Goal: Task Accomplishment & Management: Manage account settings

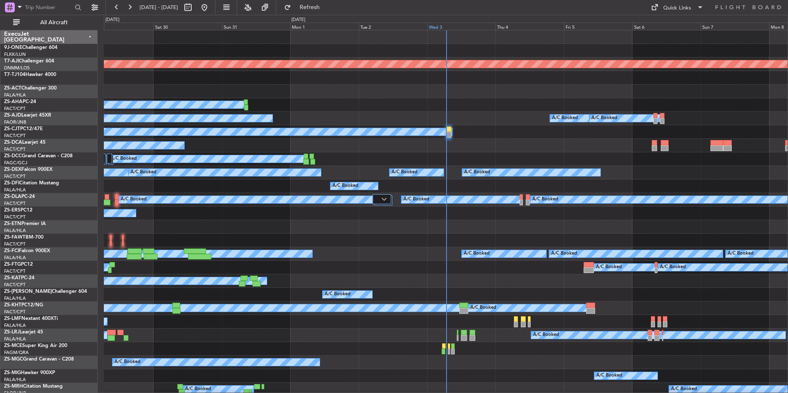
click at [459, 24] on div "Wed 3" at bounding box center [461, 26] width 69 height 7
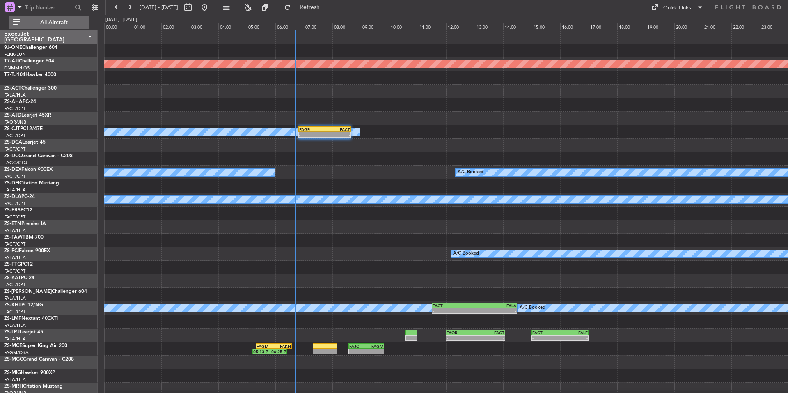
click at [72, 17] on button "All Aircraft" at bounding box center [49, 22] width 80 height 13
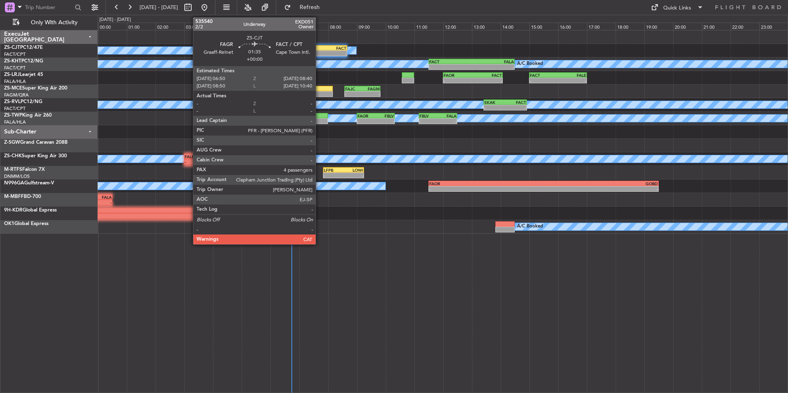
click at [319, 53] on div "-" at bounding box center [307, 53] width 25 height 5
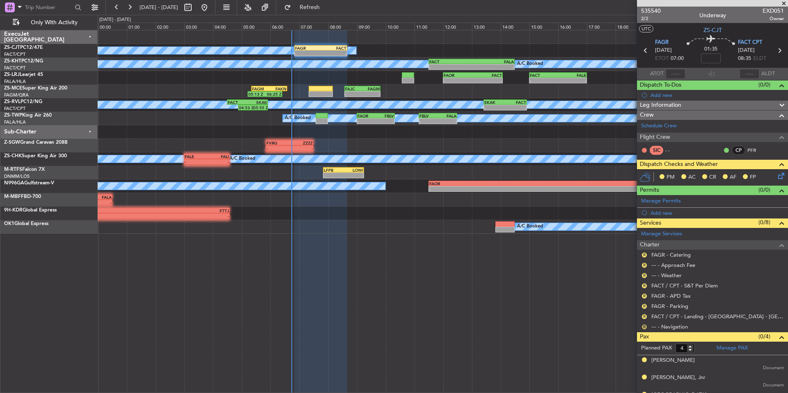
click at [644, 326] on button "R" at bounding box center [644, 326] width 5 height 5
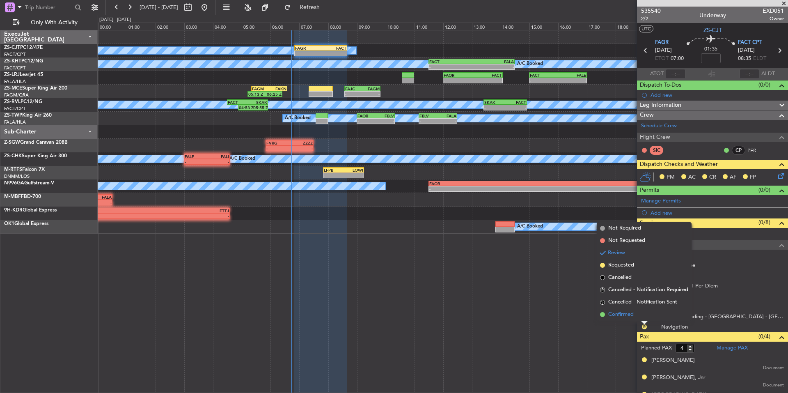
click at [637, 319] on li "Confirmed" at bounding box center [644, 314] width 95 height 12
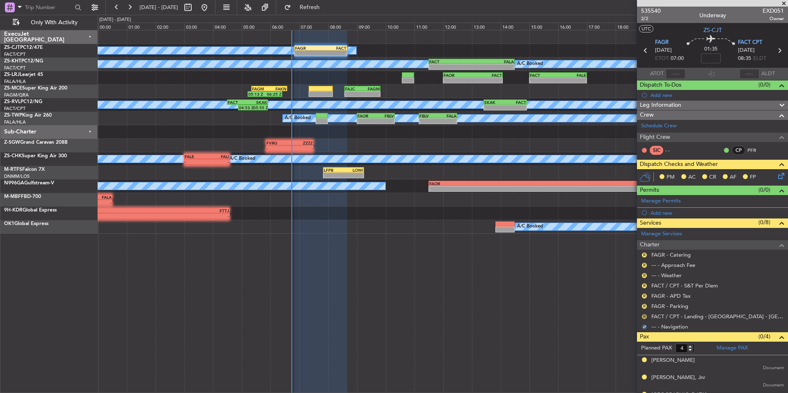
click at [646, 315] on button "R" at bounding box center [644, 316] width 5 height 5
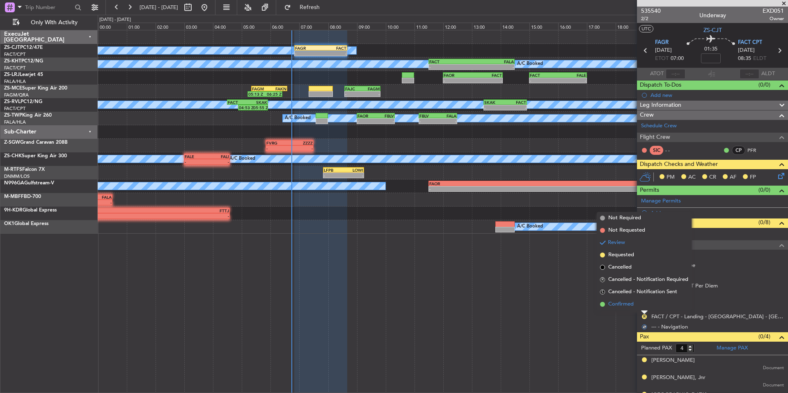
click at [633, 305] on span "Confirmed" at bounding box center [621, 304] width 25 height 8
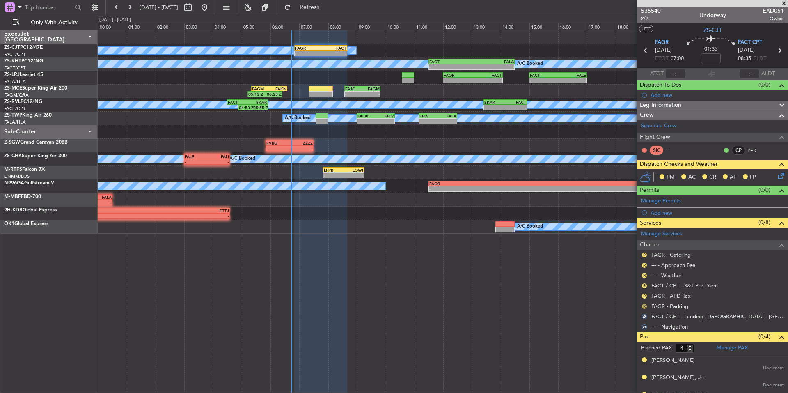
click at [644, 305] on button "R" at bounding box center [644, 306] width 5 height 5
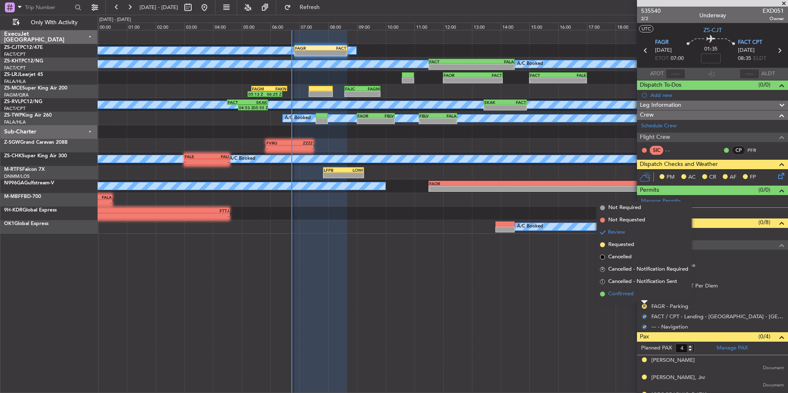
click at [636, 299] on li "Confirmed" at bounding box center [644, 294] width 95 height 12
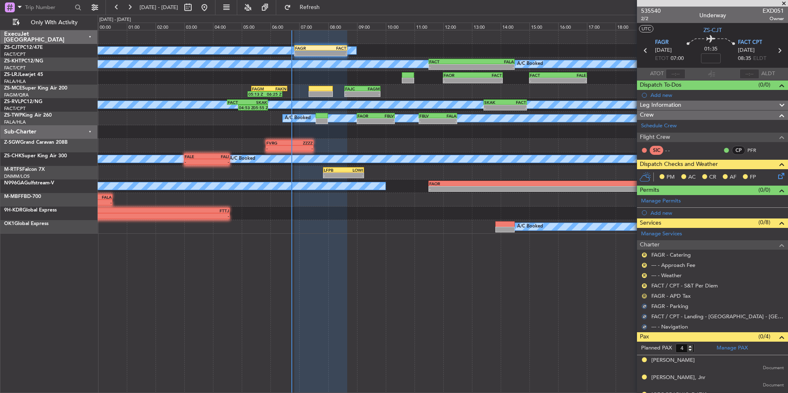
click at [645, 294] on button "R" at bounding box center [644, 296] width 5 height 5
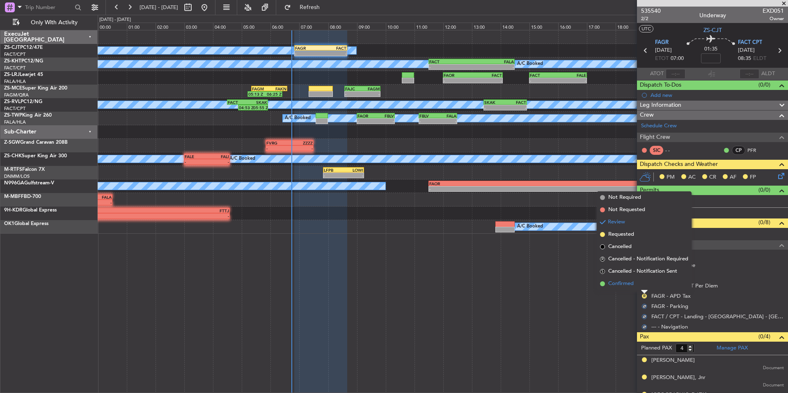
click at [637, 288] on li "Confirmed" at bounding box center [644, 284] width 95 height 12
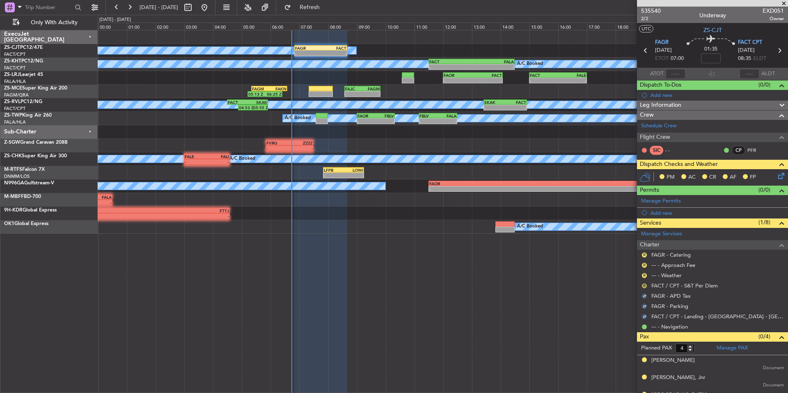
click at [642, 284] on button "R" at bounding box center [644, 285] width 5 height 5
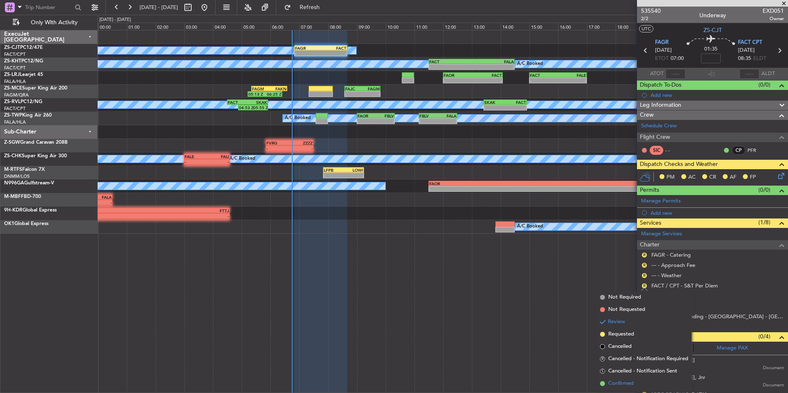
click at [629, 379] on li "Confirmed" at bounding box center [644, 383] width 95 height 12
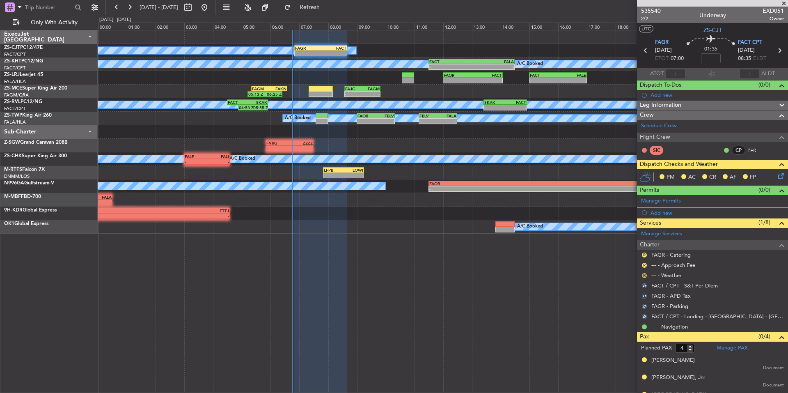
click at [645, 275] on button "R" at bounding box center [644, 275] width 5 height 5
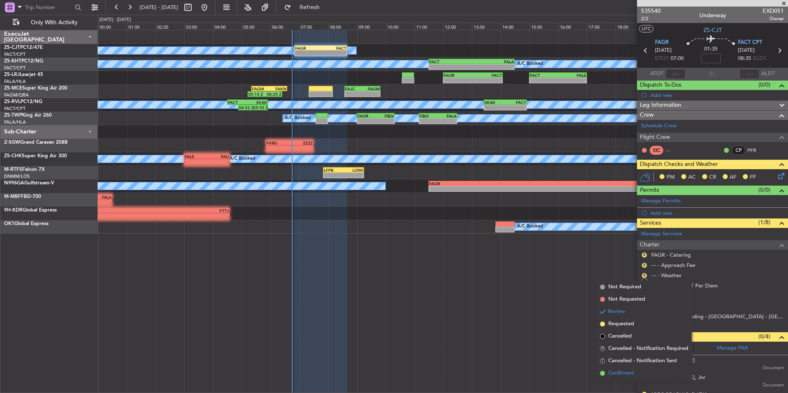
click at [625, 373] on span "Confirmed" at bounding box center [621, 373] width 25 height 8
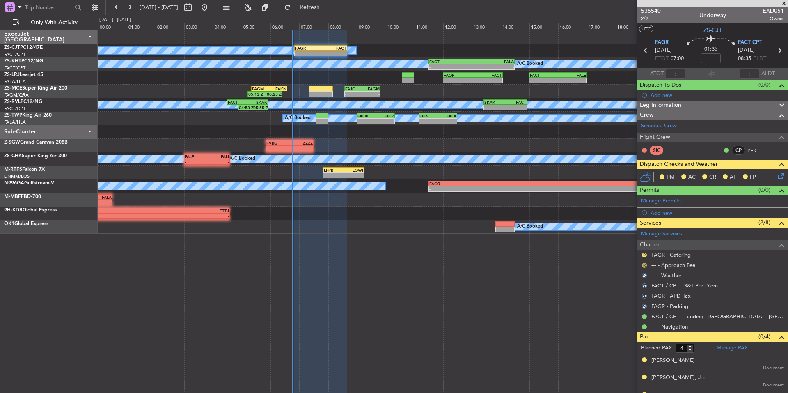
click at [645, 265] on button "R" at bounding box center [644, 265] width 5 height 5
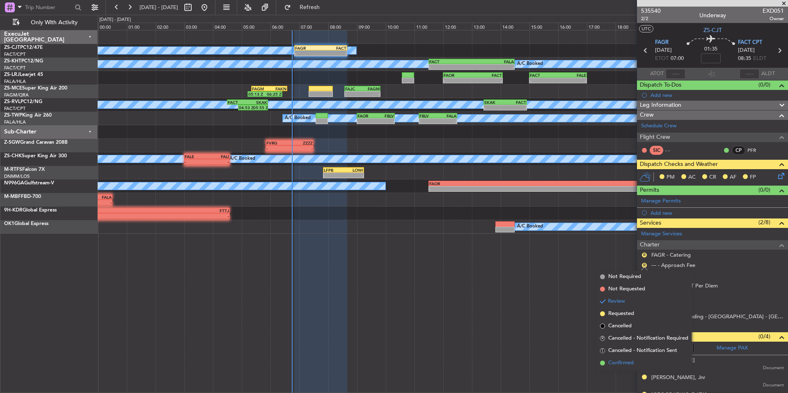
click at [636, 359] on li "Confirmed" at bounding box center [644, 363] width 95 height 12
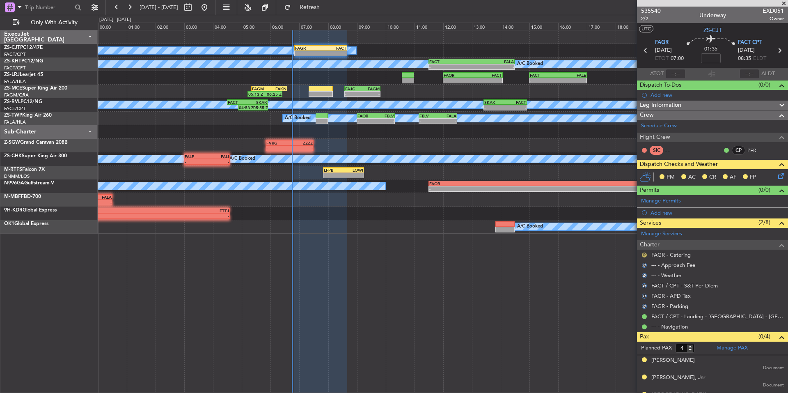
click at [645, 255] on button "R" at bounding box center [644, 255] width 5 height 5
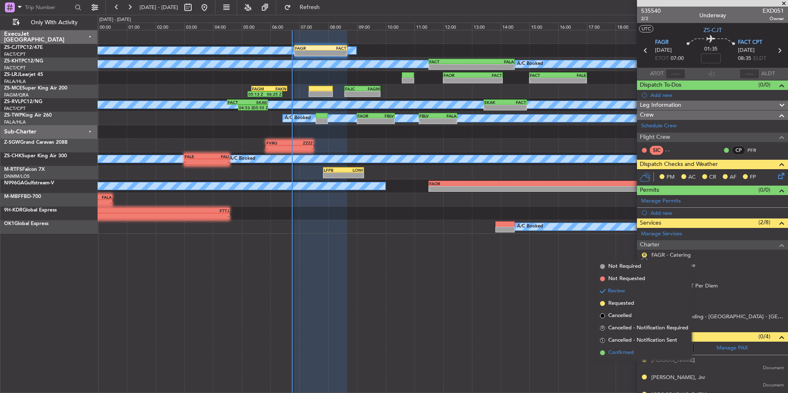
click at [634, 351] on li "Confirmed" at bounding box center [644, 353] width 95 height 12
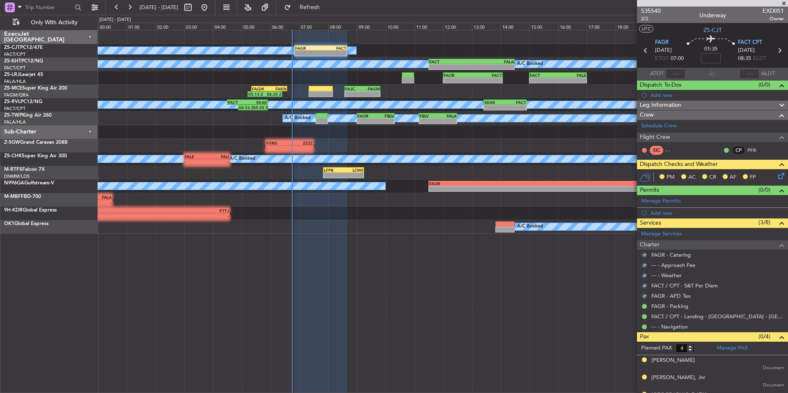
click at [777, 176] on icon at bounding box center [780, 174] width 7 height 7
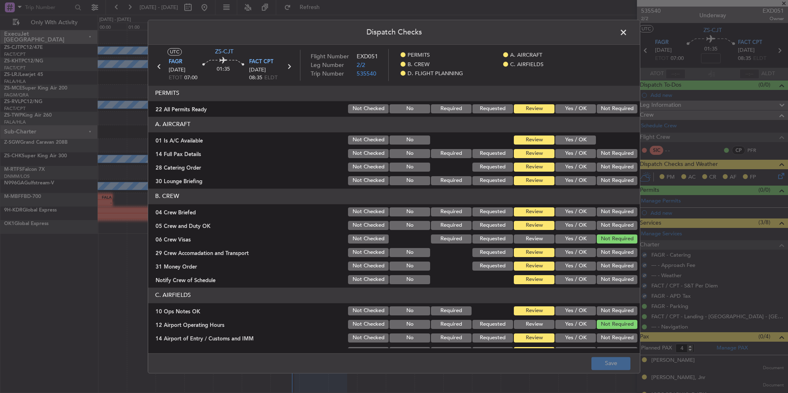
click at [606, 110] on button "Not Required" at bounding box center [617, 108] width 41 height 9
click at [575, 142] on button "Yes / OK" at bounding box center [576, 139] width 41 height 9
drag, startPoint x: 610, startPoint y: 151, endPoint x: 610, endPoint y: 165, distance: 14.4
click at [610, 153] on button "Not Required" at bounding box center [617, 153] width 41 height 9
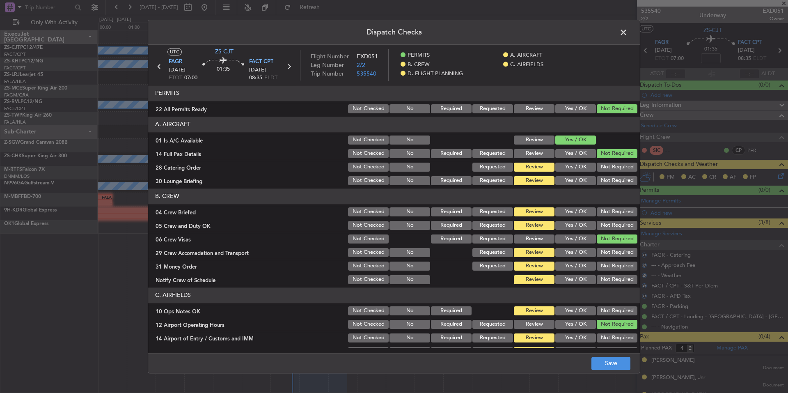
click at [610, 167] on button "Not Required" at bounding box center [617, 167] width 41 height 9
drag, startPoint x: 610, startPoint y: 174, endPoint x: 612, endPoint y: 188, distance: 13.6
click at [610, 175] on section "A. AIRCRAFT 01 Is A/C Available Not Checked No Review Yes / OK 14 Full Pax Deta…" at bounding box center [394, 152] width 492 height 70
click at [611, 183] on button "Not Required" at bounding box center [617, 180] width 41 height 9
click at [612, 188] on article "PERMITS 22 All Permits Ready Not Checked No Required Requested Review Yes / OK …" at bounding box center [394, 216] width 492 height 262
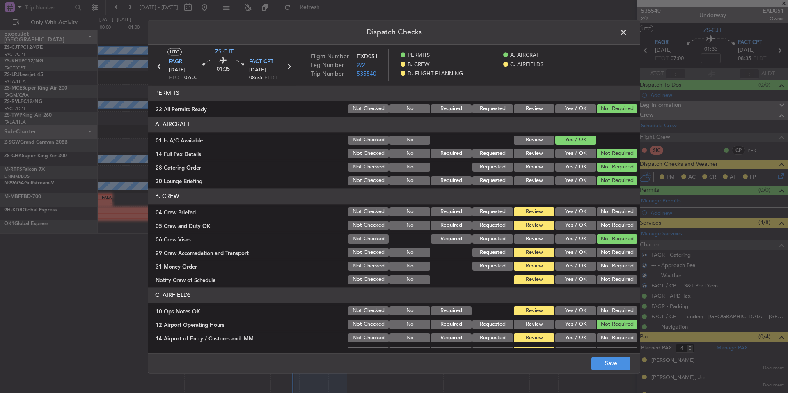
click at [613, 216] on button "Not Required" at bounding box center [617, 211] width 41 height 9
click at [613, 224] on button "Not Required" at bounding box center [617, 225] width 41 height 9
drag, startPoint x: 613, startPoint y: 245, endPoint x: 613, endPoint y: 261, distance: 15.6
click at [613, 247] on section "B. CREW 04 Crew Briefed Not Checked No Required Requested Review Yes / OK Not R…" at bounding box center [394, 236] width 492 height 97
click at [613, 258] on div "Not Required" at bounding box center [616, 252] width 41 height 11
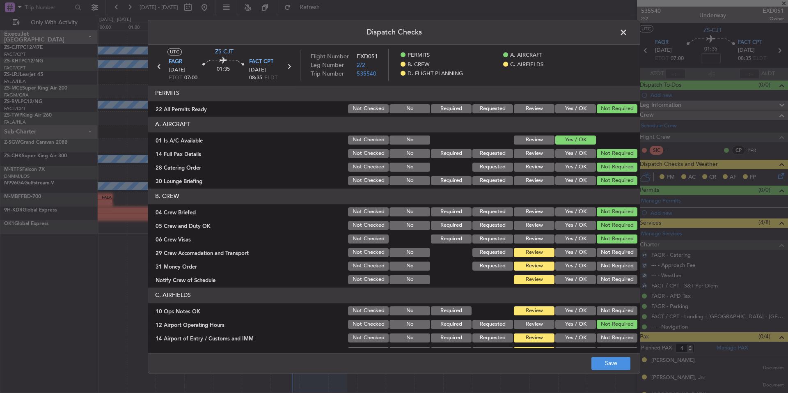
click at [613, 266] on button "Not Required" at bounding box center [617, 266] width 41 height 9
click at [614, 271] on div "Not Required" at bounding box center [616, 265] width 41 height 11
click at [614, 275] on div "Not Required" at bounding box center [616, 279] width 41 height 11
click at [614, 277] on button "Not Required" at bounding box center [617, 279] width 41 height 9
click at [614, 259] on section "B. CREW 04 Crew Briefed Not Checked No Required Requested Review Yes / OK Not R…" at bounding box center [394, 236] width 492 height 97
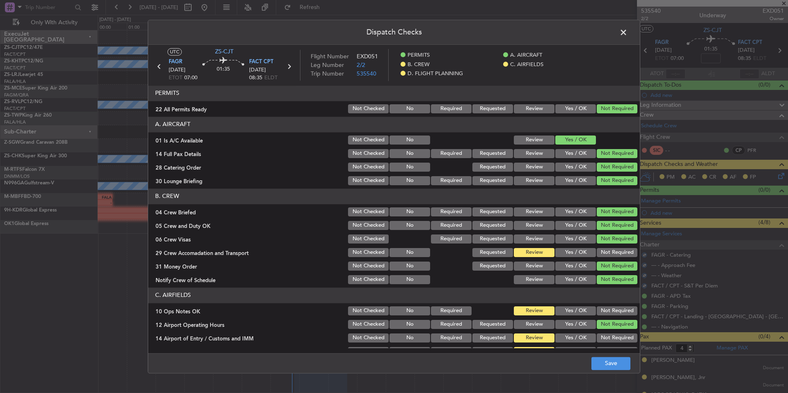
click at [614, 252] on button "Not Required" at bounding box center [617, 252] width 41 height 9
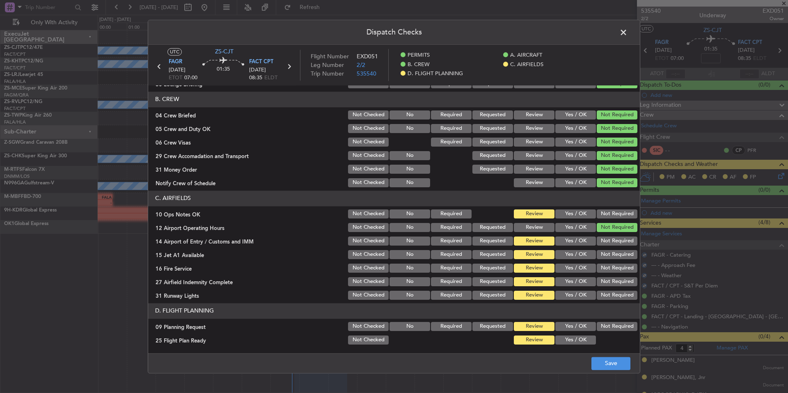
click at [614, 252] on button "Not Required" at bounding box center [617, 254] width 41 height 9
click at [614, 243] on button "Not Required" at bounding box center [617, 241] width 41 height 9
drag, startPoint x: 614, startPoint y: 239, endPoint x: 614, endPoint y: 222, distance: 16.8
click at [614, 237] on button "Not Required" at bounding box center [617, 241] width 41 height 9
drag, startPoint x: 614, startPoint y: 222, endPoint x: 614, endPoint y: 216, distance: 5.8
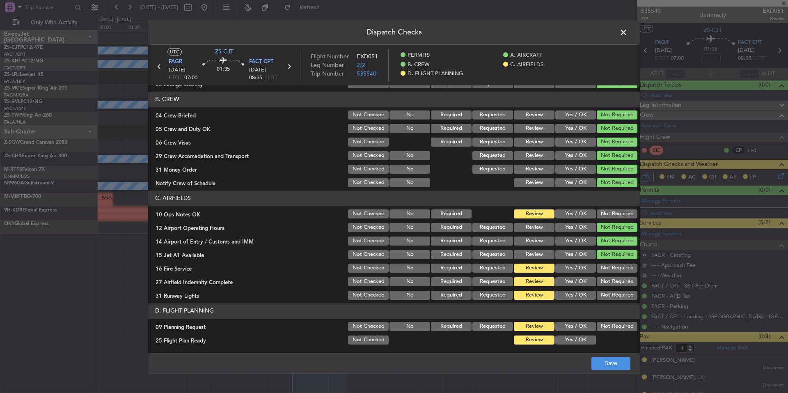
click at [614, 221] on section "C. AIRFIELDS 10 Ops Notes OK Not Checked No Required Review Yes / OK Not Requir…" at bounding box center [394, 246] width 492 height 110
click at [614, 216] on button "Not Required" at bounding box center [617, 213] width 41 height 9
click at [611, 275] on section "C. AIRFIELDS 10 Ops Notes OK Not Checked No Required Review Yes / OK Not Requir…" at bounding box center [394, 246] width 492 height 110
click at [611, 290] on div "Not Required" at bounding box center [616, 294] width 41 height 11
click at [611, 295] on button "Not Required" at bounding box center [617, 295] width 41 height 9
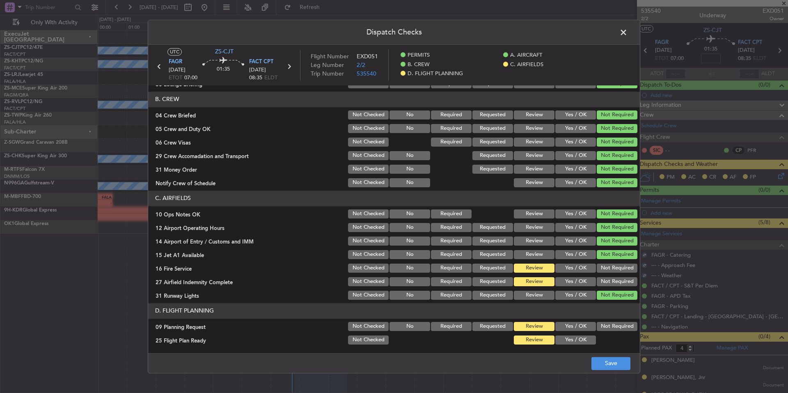
click at [612, 284] on button "Not Required" at bounding box center [617, 281] width 41 height 9
click at [611, 276] on section "C. AIRFIELDS 10 Ops Notes OK Not Checked No Required Review Yes / OK Not Requir…" at bounding box center [394, 246] width 492 height 110
click at [611, 267] on button "Not Required" at bounding box center [617, 268] width 41 height 9
click at [577, 329] on button "Yes / OK" at bounding box center [576, 326] width 41 height 9
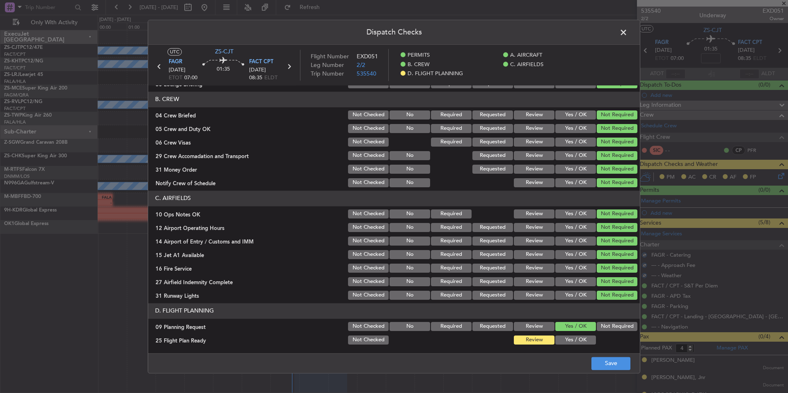
click at [577, 340] on button "Yes / OK" at bounding box center [576, 339] width 41 height 9
click at [606, 359] on button "Save" at bounding box center [611, 363] width 39 height 13
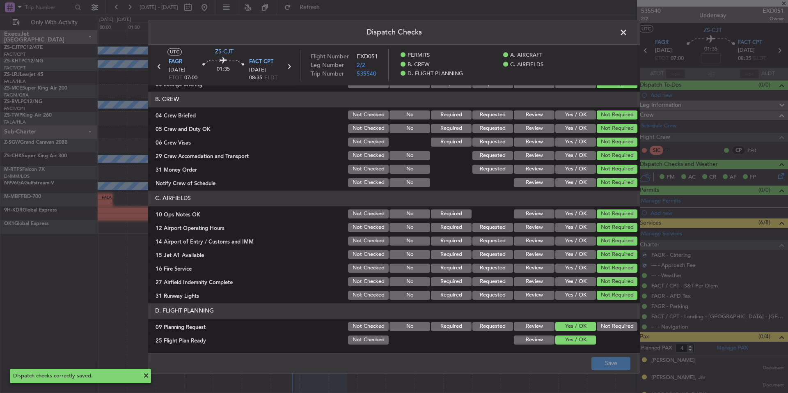
click at [628, 36] on span at bounding box center [628, 34] width 0 height 16
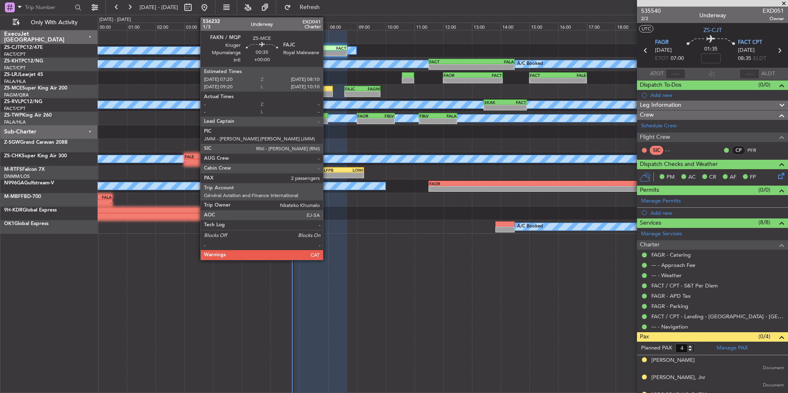
click at [327, 93] on div at bounding box center [321, 94] width 24 height 6
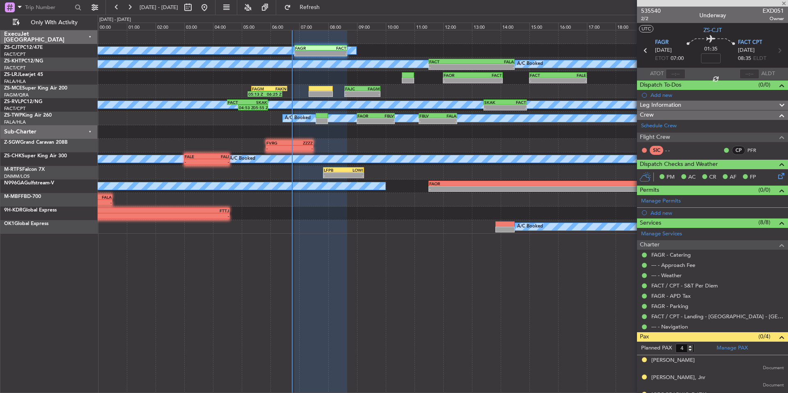
type input "2"
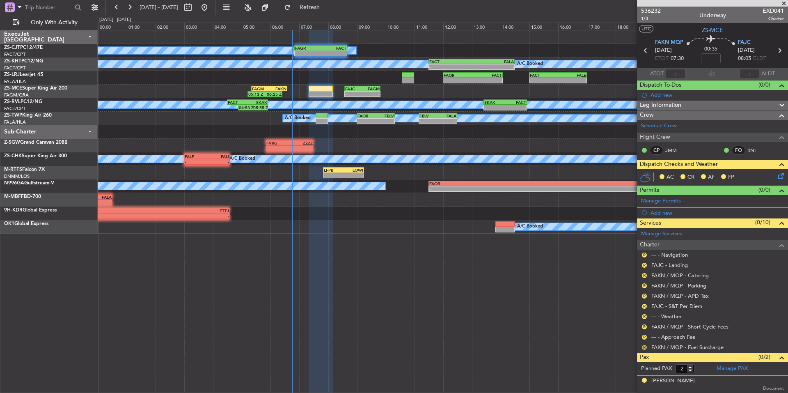
click at [645, 347] on button "R" at bounding box center [644, 347] width 5 height 5
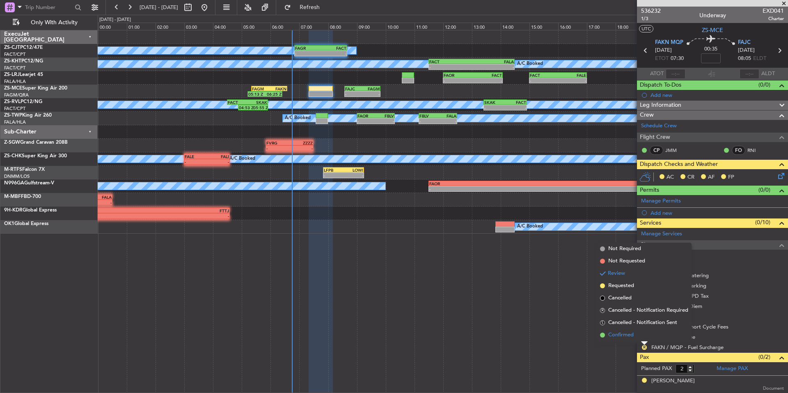
click at [640, 340] on li "Confirmed" at bounding box center [644, 335] width 95 height 12
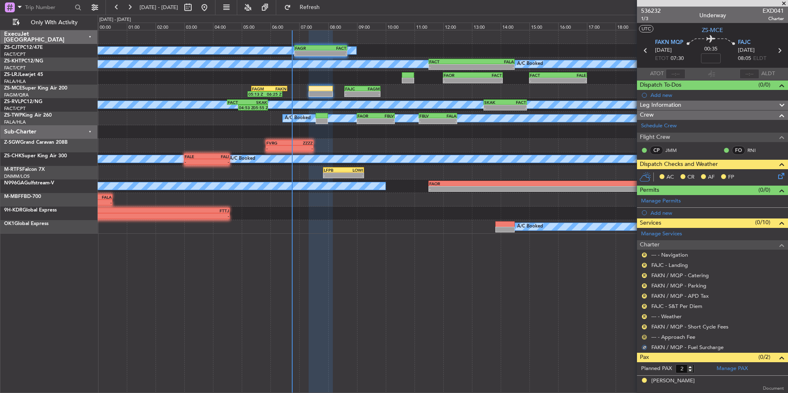
click at [643, 338] on button "R" at bounding box center [644, 337] width 5 height 5
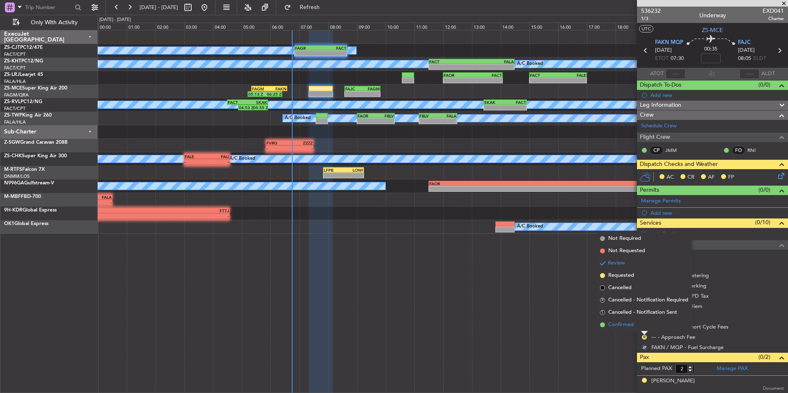
click at [639, 330] on li "Confirmed" at bounding box center [644, 325] width 95 height 12
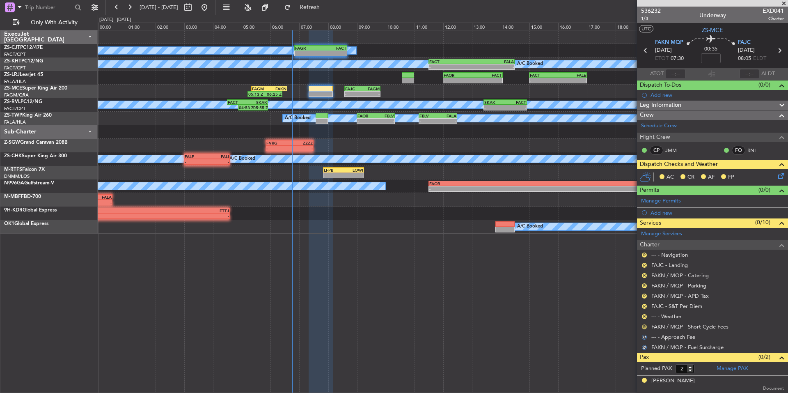
click at [645, 327] on button "R" at bounding box center [644, 326] width 5 height 5
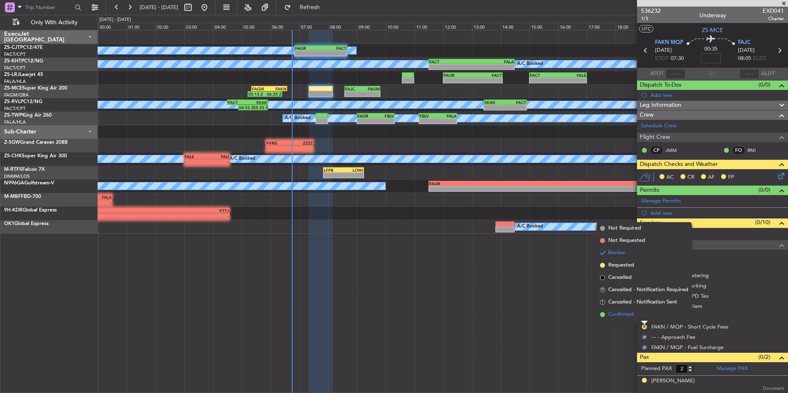
click at [641, 316] on li "Confirmed" at bounding box center [644, 314] width 95 height 12
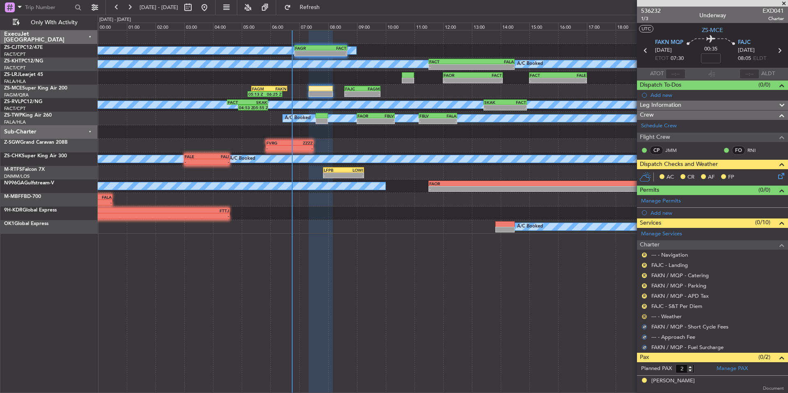
click at [642, 315] on button "R" at bounding box center [644, 316] width 5 height 5
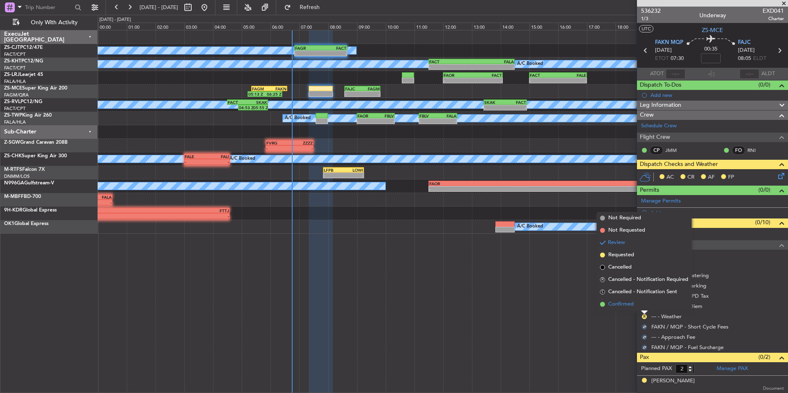
click at [641, 306] on li "Confirmed" at bounding box center [644, 304] width 95 height 12
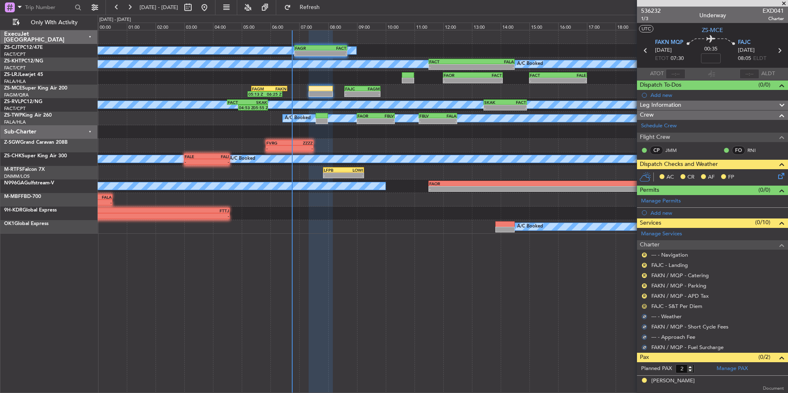
click at [641, 306] on div "R FAJC - S&T Per Diem" at bounding box center [712, 306] width 151 height 10
click at [643, 305] on button "R" at bounding box center [644, 306] width 5 height 5
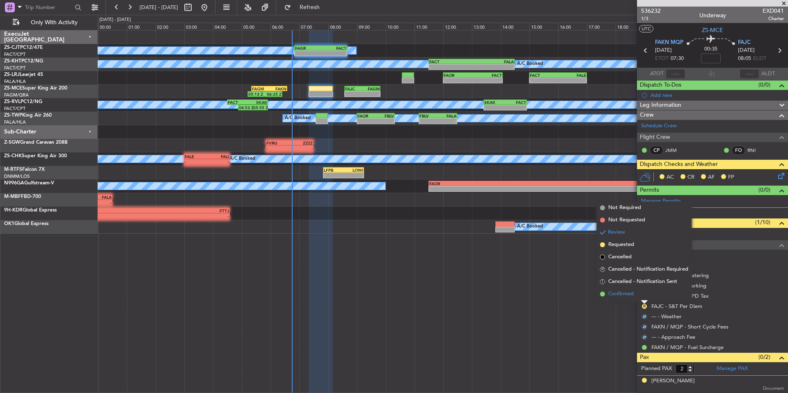
click at [642, 295] on li "Confirmed" at bounding box center [644, 294] width 95 height 12
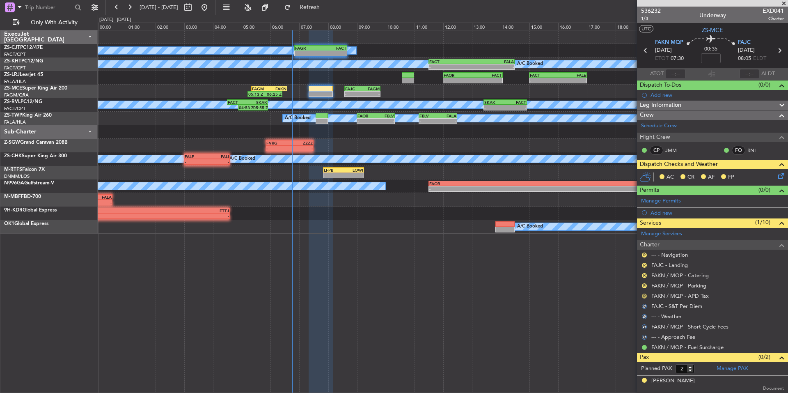
click at [643, 295] on button "R" at bounding box center [644, 296] width 5 height 5
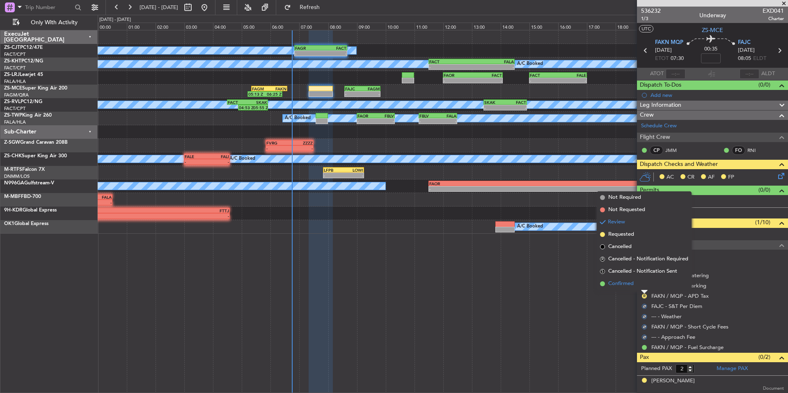
click at [641, 286] on li "Confirmed" at bounding box center [644, 284] width 95 height 12
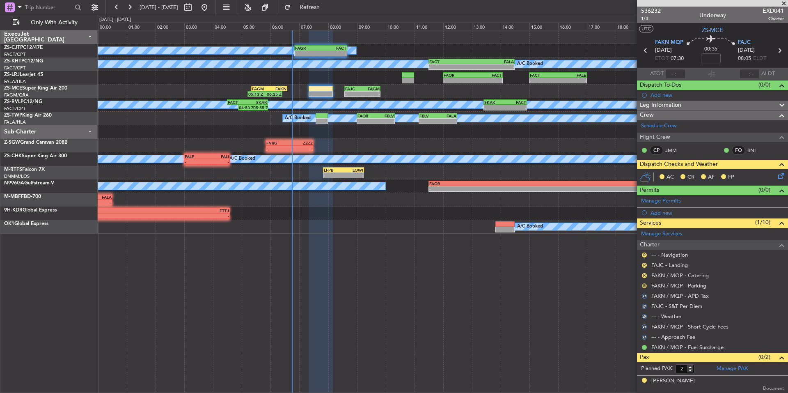
click at [643, 285] on button "R" at bounding box center [644, 285] width 5 height 5
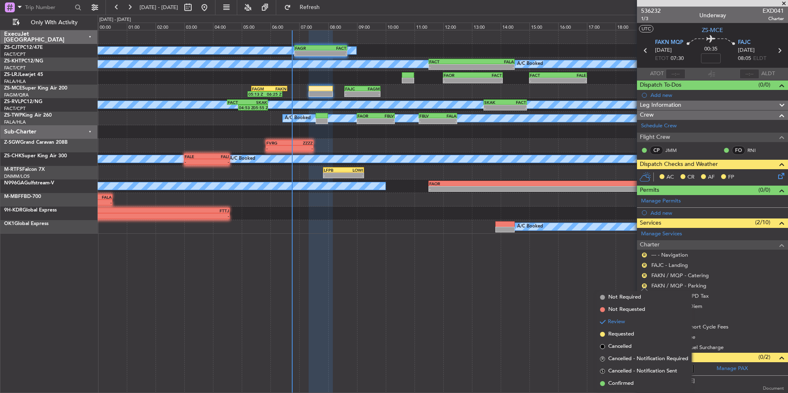
drag, startPoint x: 637, startPoint y: 383, endPoint x: 643, endPoint y: 370, distance: 14.0
click at [637, 383] on li "Confirmed" at bounding box center [644, 383] width 95 height 12
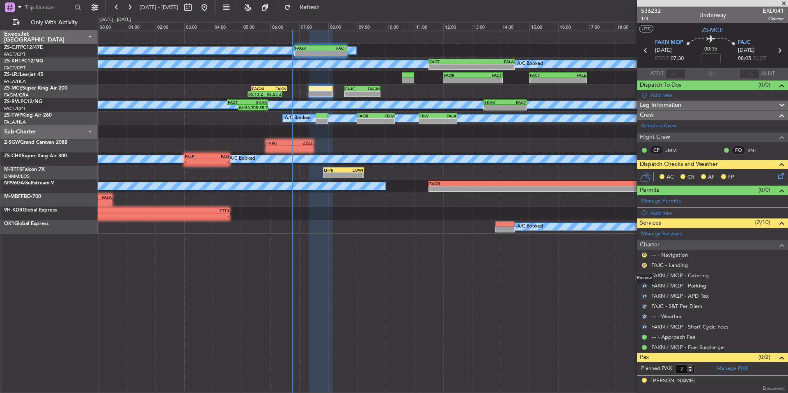
click at [643, 275] on div "Review" at bounding box center [645, 278] width 18 height 10
click at [645, 265] on button "R" at bounding box center [644, 265] width 5 height 5
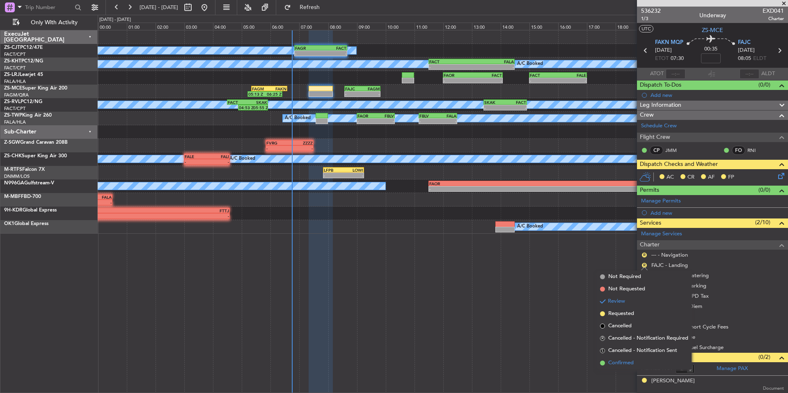
click at [637, 365] on li "Confirmed" at bounding box center [644, 363] width 95 height 12
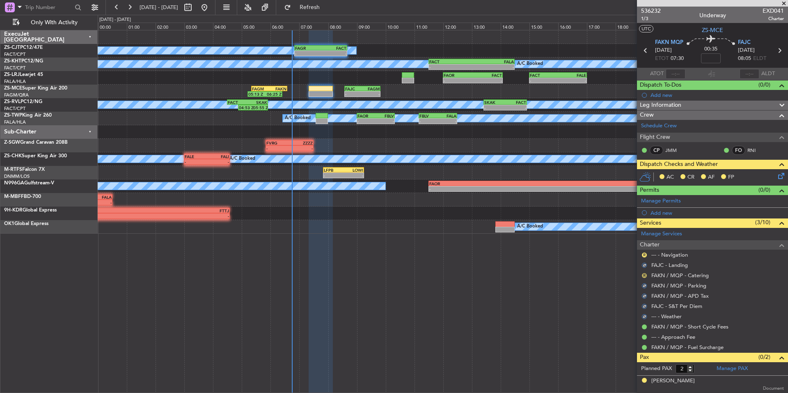
click at [644, 273] on button "R" at bounding box center [644, 275] width 5 height 5
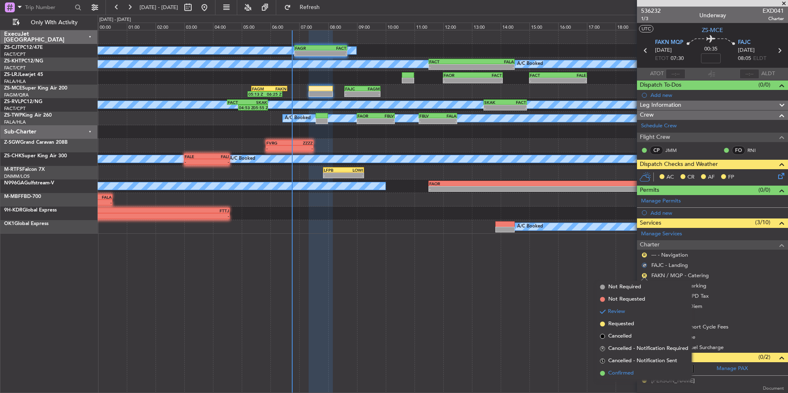
click at [618, 372] on span "Confirmed" at bounding box center [621, 373] width 25 height 8
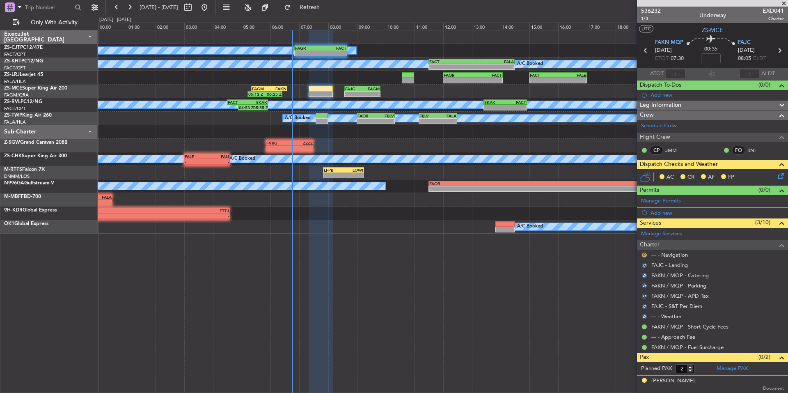
click at [645, 253] on button "R" at bounding box center [644, 255] width 5 height 5
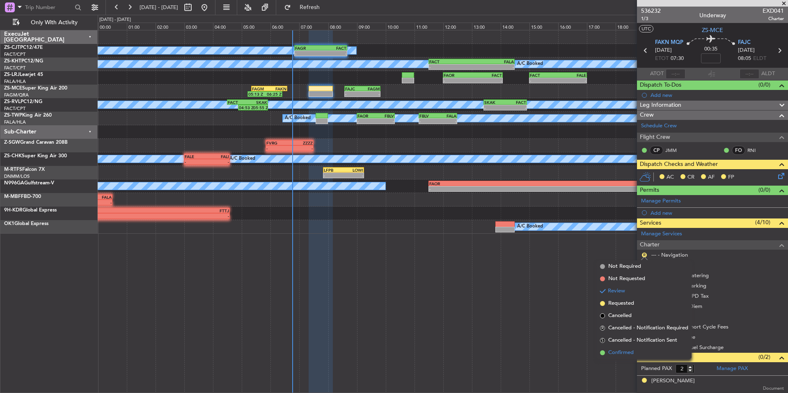
click at [627, 353] on span "Confirmed" at bounding box center [621, 353] width 25 height 8
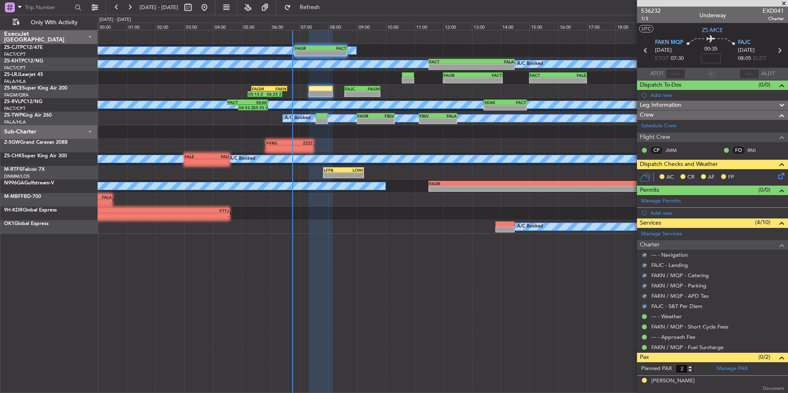
click at [777, 177] on icon at bounding box center [780, 174] width 7 height 7
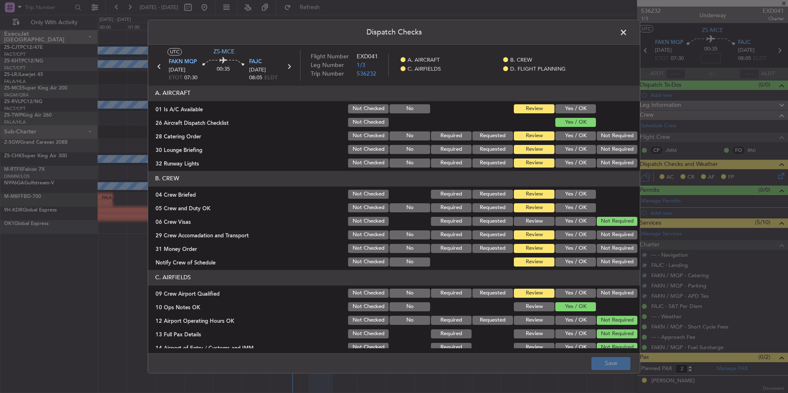
click at [582, 112] on button "Yes / OK" at bounding box center [576, 108] width 41 height 9
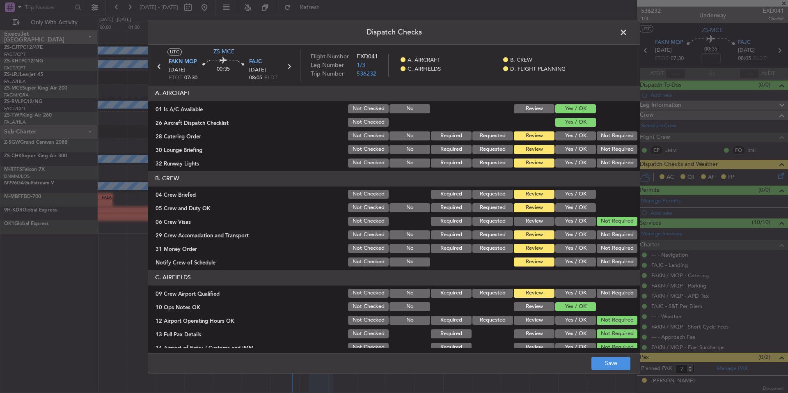
click at [603, 135] on button "Not Required" at bounding box center [617, 135] width 41 height 9
click at [606, 147] on button "Not Required" at bounding box center [617, 149] width 41 height 9
click at [607, 156] on section "A. AIRCRAFT 01 Is A/C Available Not Checked No Review Yes / OK 26 Aircraft Disp…" at bounding box center [394, 126] width 492 height 83
click at [607, 161] on button "Not Required" at bounding box center [617, 162] width 41 height 9
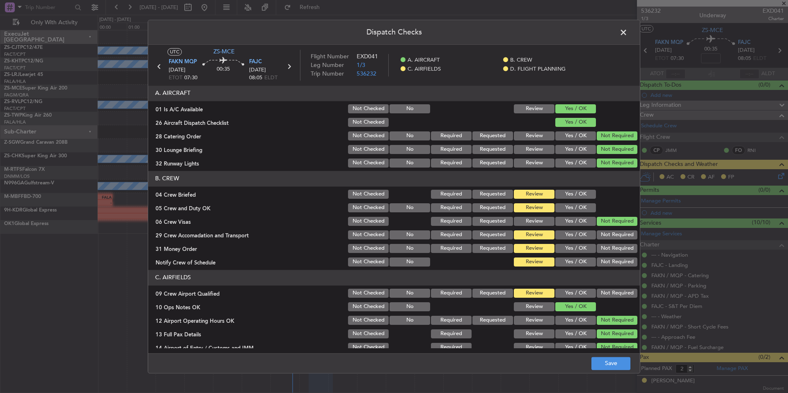
click at [576, 195] on button "Yes / OK" at bounding box center [576, 194] width 41 height 9
click at [576, 207] on button "Yes / OK" at bounding box center [576, 207] width 41 height 9
click at [612, 240] on div "Not Required" at bounding box center [616, 234] width 41 height 11
click at [613, 252] on button "Not Required" at bounding box center [617, 248] width 41 height 9
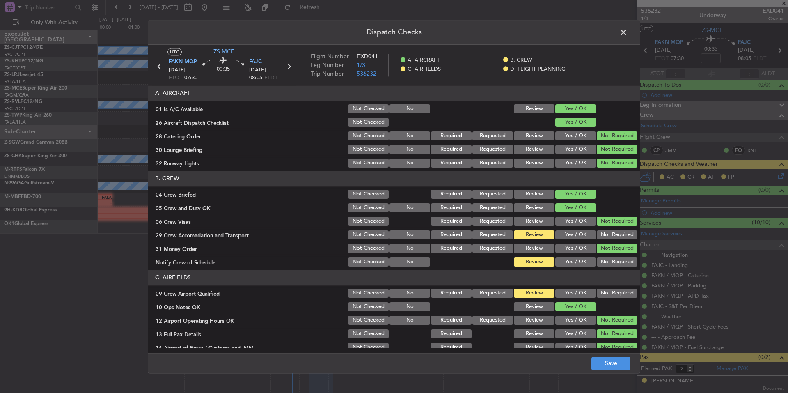
drag, startPoint x: 613, startPoint y: 256, endPoint x: 613, endPoint y: 261, distance: 4.9
click at [613, 256] on section "B. CREW 04 Crew Briefed Not Checked Required Requested Review Yes / OK 05 Crew …" at bounding box center [394, 219] width 492 height 97
click at [613, 261] on button "Not Required" at bounding box center [617, 261] width 41 height 9
click at [609, 234] on button "Not Required" at bounding box center [617, 234] width 41 height 9
click at [609, 292] on button "Not Required" at bounding box center [617, 293] width 41 height 9
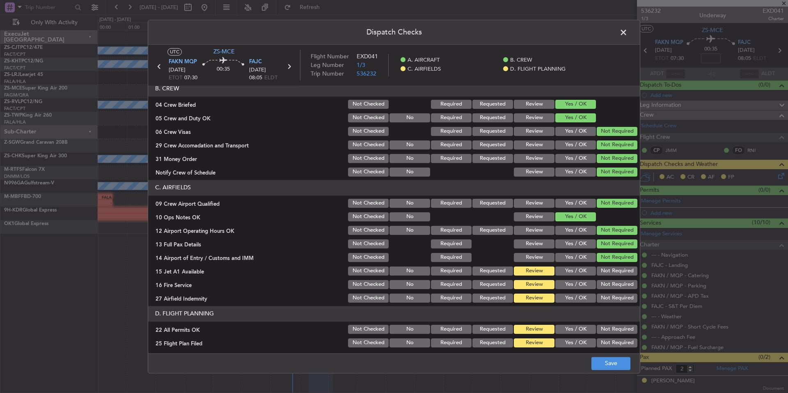
scroll to position [106, 0]
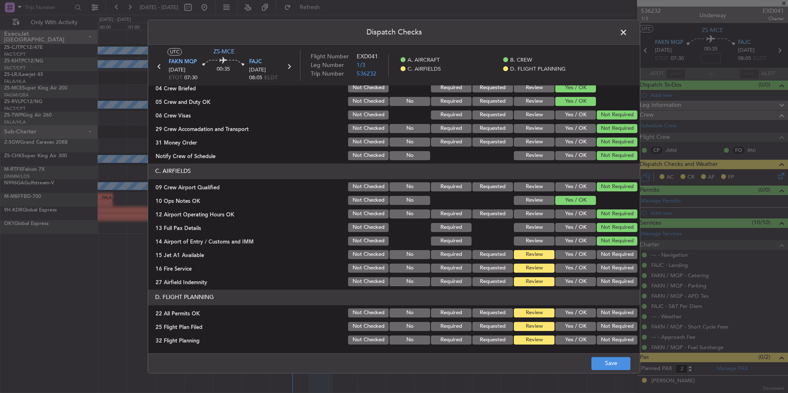
click at [609, 282] on button "Not Required" at bounding box center [617, 281] width 41 height 9
click at [608, 276] on section "C. AIRFIELDS 09 Crew Airport Qualified Not Checked No Required Requested Review…" at bounding box center [394, 225] width 492 height 124
click at [608, 270] on button "Not Required" at bounding box center [617, 268] width 41 height 9
drag, startPoint x: 608, startPoint y: 267, endPoint x: 608, endPoint y: 262, distance: 5.3
click at [608, 265] on button "Not Required" at bounding box center [617, 268] width 41 height 9
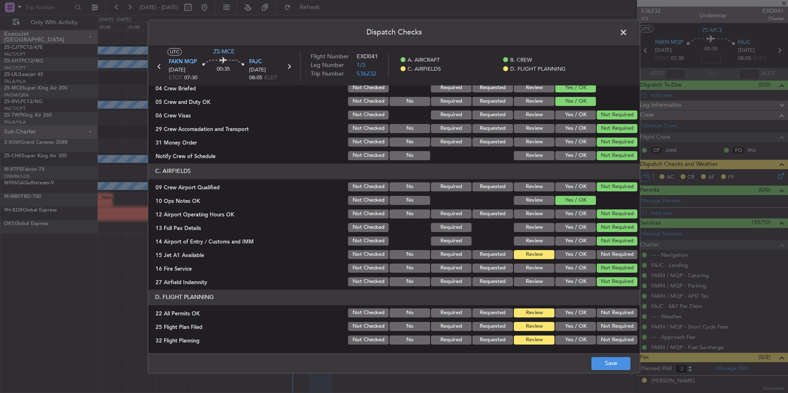
click at [608, 261] on section "C. AIRFIELDS 09 Crew Airport Qualified Not Checked No Required Requested Review…" at bounding box center [394, 225] width 492 height 124
click at [608, 255] on button "Not Required" at bounding box center [617, 254] width 41 height 9
click at [599, 321] on div "Not Required" at bounding box center [616, 326] width 41 height 11
click at [602, 314] on button "Not Required" at bounding box center [617, 312] width 41 height 9
drag, startPoint x: 584, startPoint y: 327, endPoint x: 582, endPoint y: 337, distance: 10.5
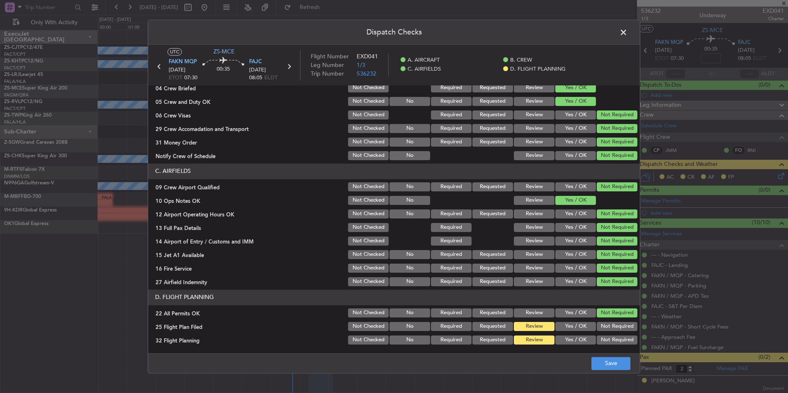
click at [584, 328] on button "Yes / OK" at bounding box center [576, 326] width 41 height 9
drag, startPoint x: 582, startPoint y: 337, endPoint x: 582, endPoint y: 345, distance: 8.2
click at [582, 338] on button "Yes / OK" at bounding box center [576, 339] width 41 height 9
click at [582, 346] on article "A. AIRCRAFT 01 Is A/C Available Not Checked No Review Yes / OK 26 Aircraft Disp…" at bounding box center [394, 216] width 492 height 262
click at [594, 358] on button "Save" at bounding box center [611, 363] width 39 height 13
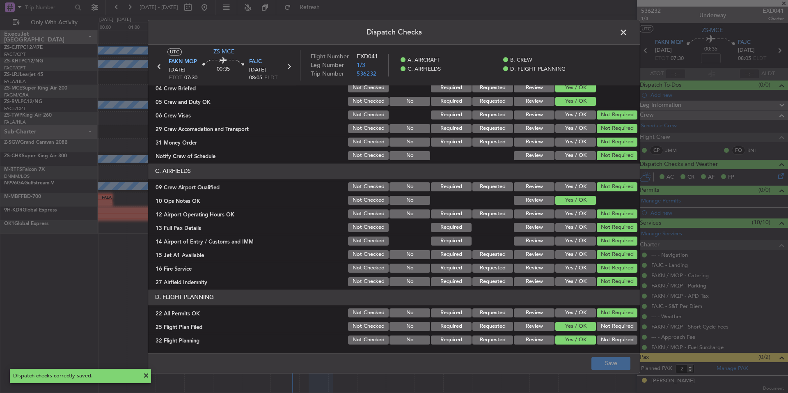
click at [628, 32] on span at bounding box center [628, 34] width 0 height 16
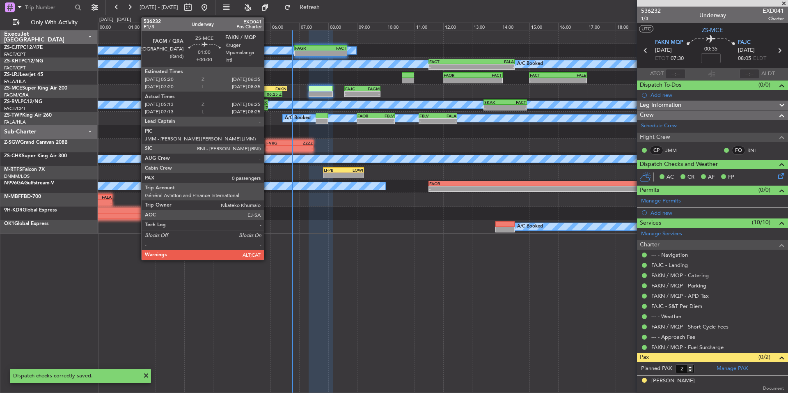
click at [268, 90] on div "FAGM" at bounding box center [260, 88] width 17 height 5
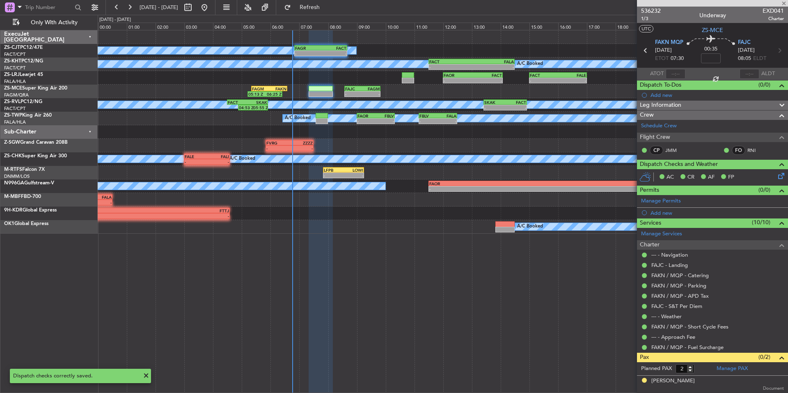
type input "05:23"
type input "06:20"
type input "0"
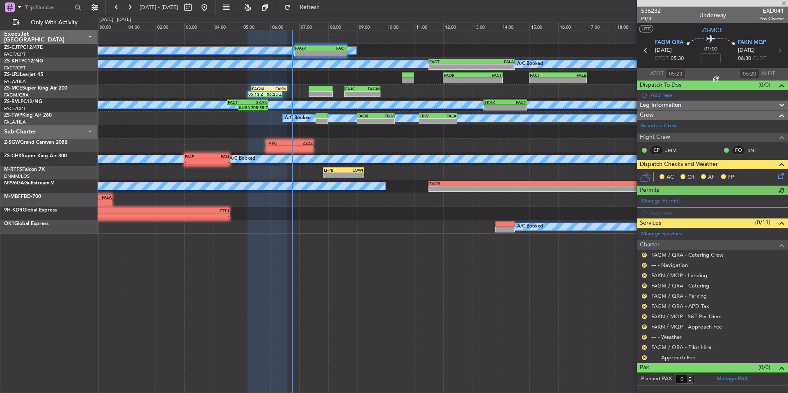
click at [642, 358] on div "R" at bounding box center [644, 357] width 7 height 7
click at [643, 357] on button "R" at bounding box center [644, 357] width 5 height 5
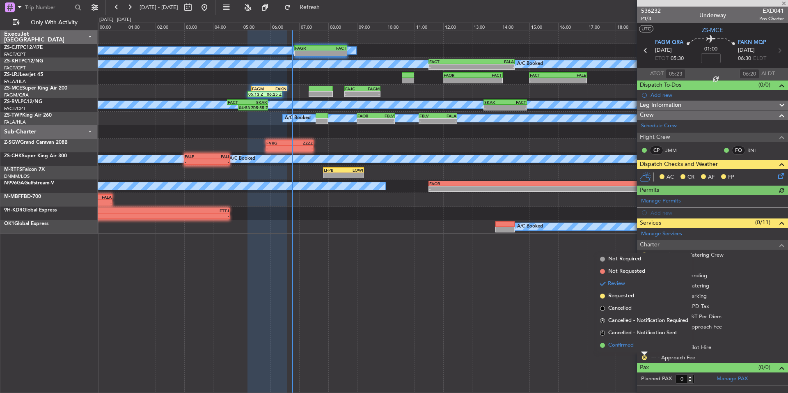
click at [637, 350] on li "Confirmed" at bounding box center [644, 345] width 95 height 12
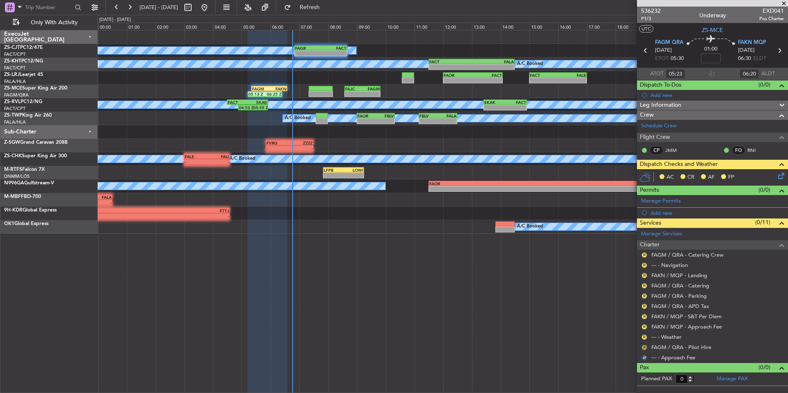
click at [643, 347] on button "R" at bounding box center [644, 347] width 5 height 5
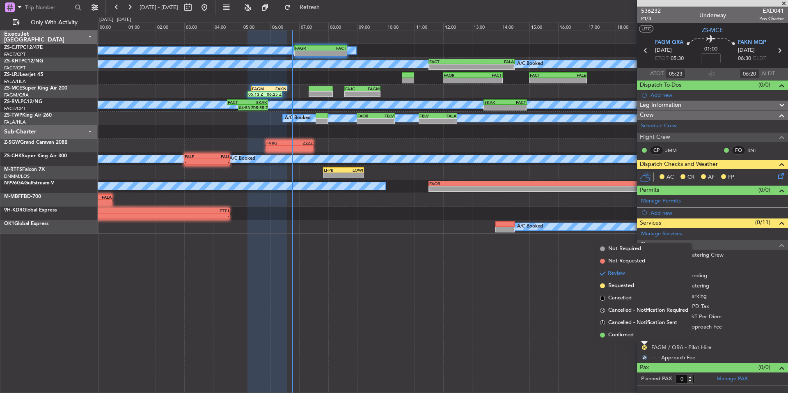
click at [636, 337] on li "Confirmed" at bounding box center [644, 335] width 95 height 12
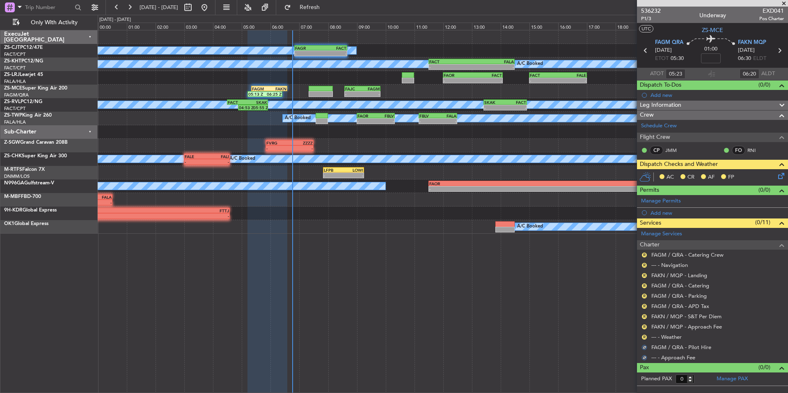
click at [641, 336] on div "R" at bounding box center [644, 337] width 7 height 7
click at [644, 335] on button "R" at bounding box center [644, 337] width 5 height 5
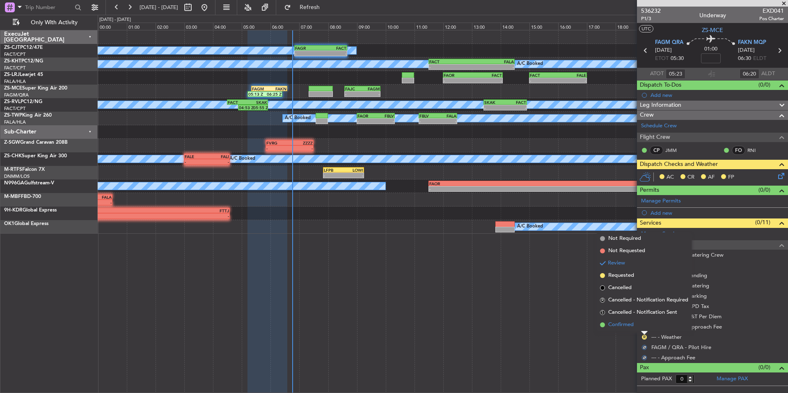
click at [636, 325] on li "Confirmed" at bounding box center [644, 325] width 95 height 12
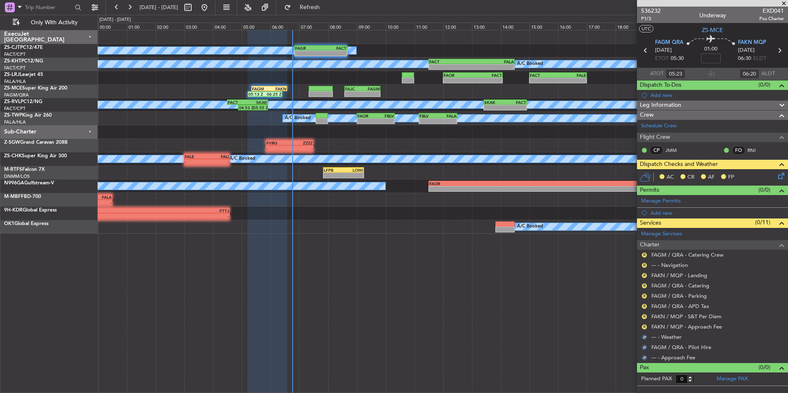
click at [643, 324] on div "R" at bounding box center [644, 327] width 7 height 7
click at [645, 326] on button "R" at bounding box center [644, 326] width 5 height 5
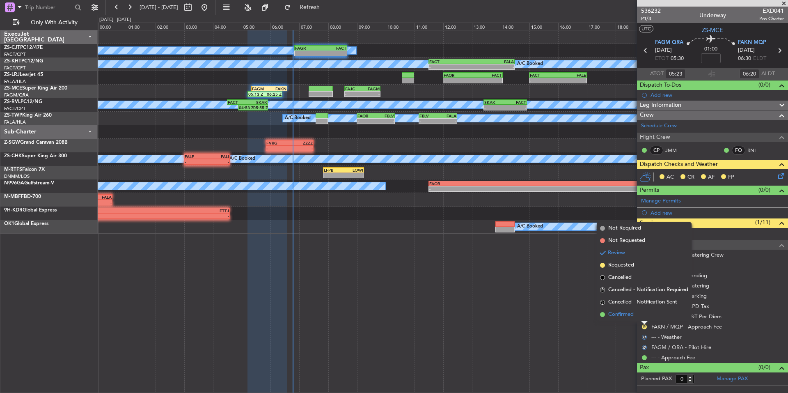
click at [636, 316] on li "Confirmed" at bounding box center [644, 314] width 95 height 12
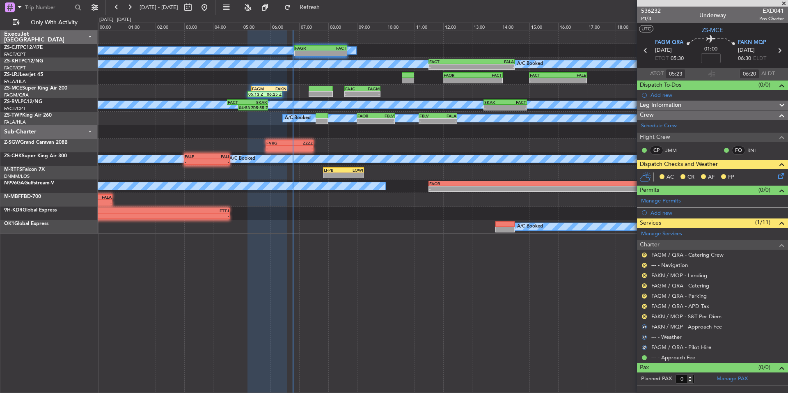
drag, startPoint x: 645, startPoint y: 317, endPoint x: 639, endPoint y: 312, distance: 7.1
click at [645, 317] on button "R" at bounding box center [644, 316] width 5 height 5
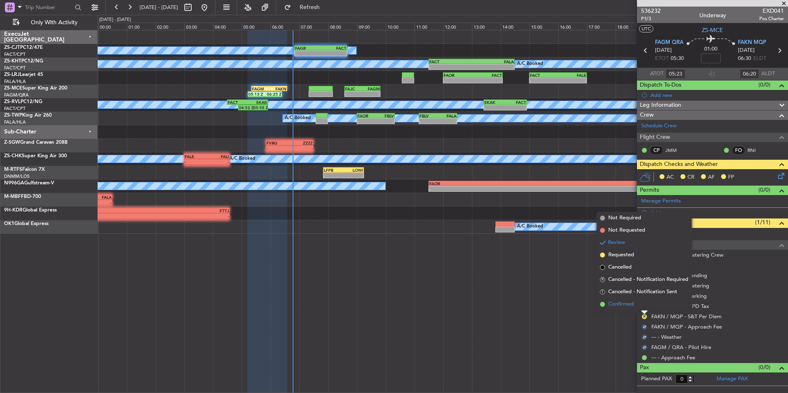
click at [636, 308] on li "Confirmed" at bounding box center [644, 304] width 95 height 12
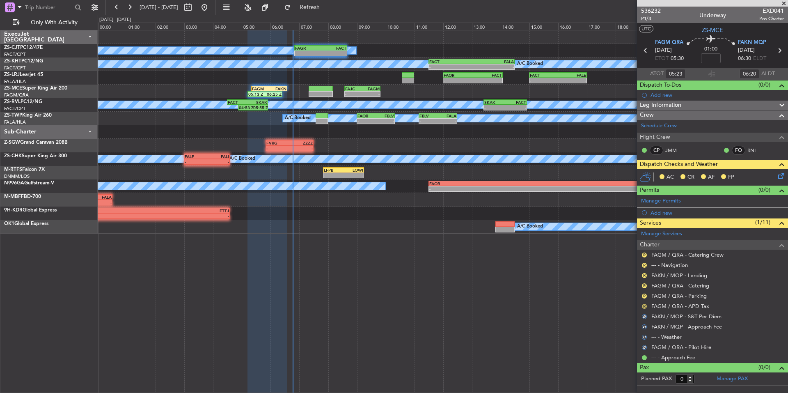
click at [644, 304] on button "R" at bounding box center [644, 306] width 5 height 5
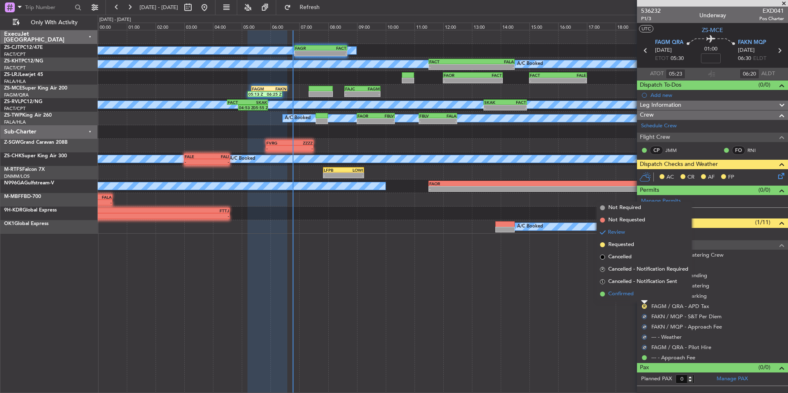
click at [640, 299] on li "Confirmed" at bounding box center [644, 294] width 95 height 12
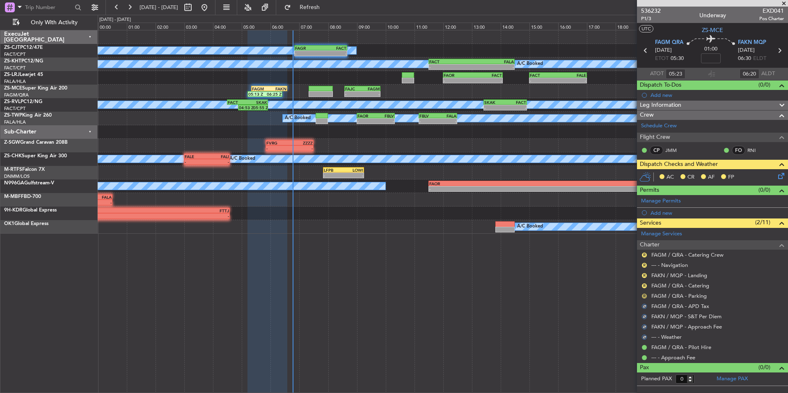
click at [647, 296] on button "R" at bounding box center [644, 296] width 5 height 5
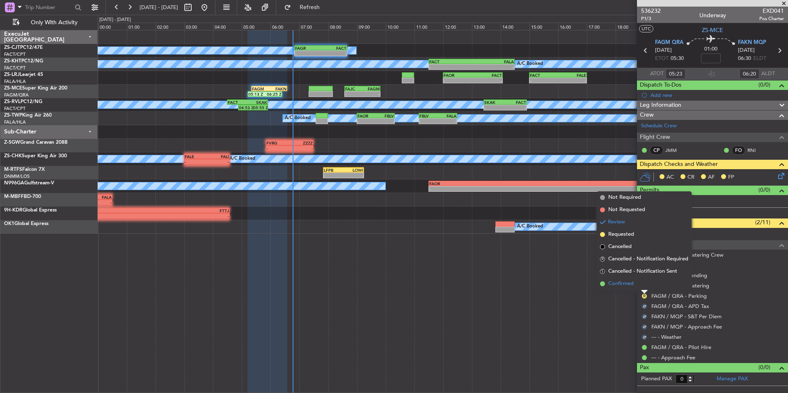
click at [638, 288] on li "Confirmed" at bounding box center [644, 284] width 95 height 12
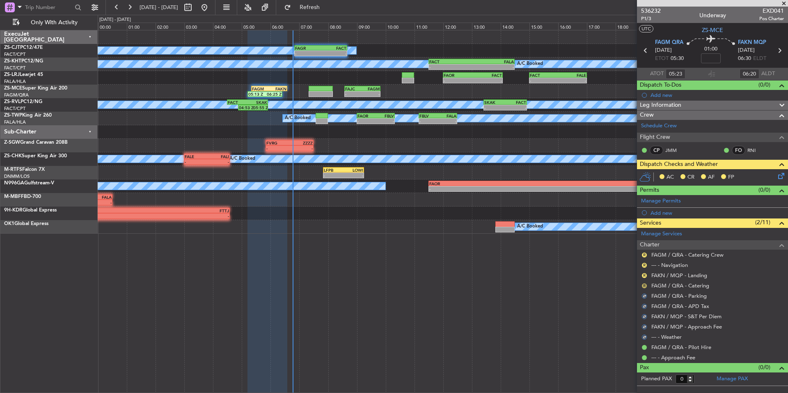
click at [645, 287] on button "R" at bounding box center [644, 285] width 5 height 5
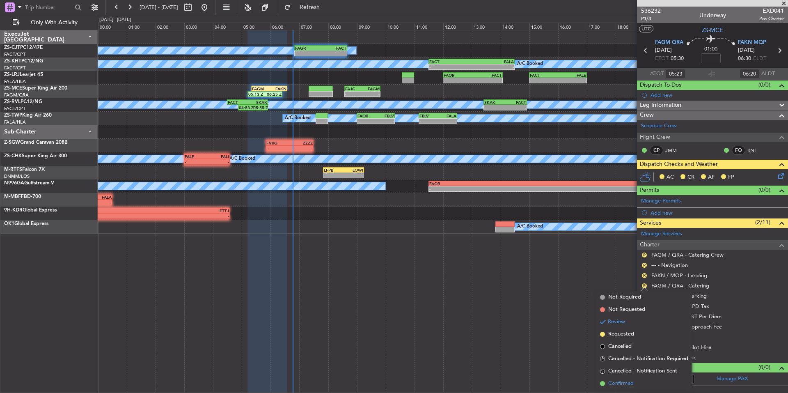
click at [635, 381] on li "Confirmed" at bounding box center [644, 383] width 95 height 12
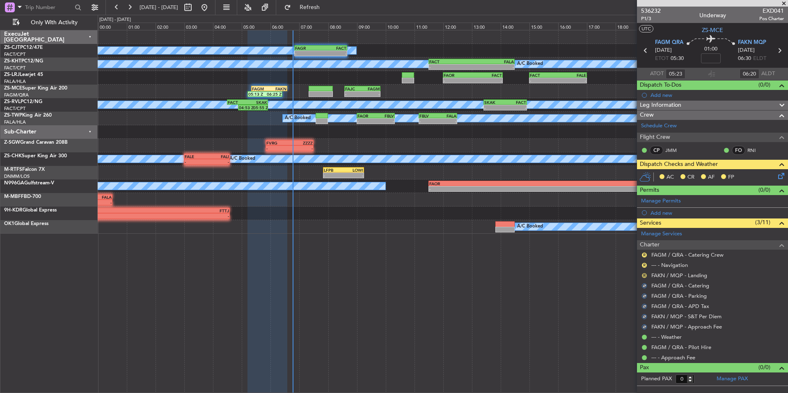
click at [645, 273] on button "R" at bounding box center [644, 275] width 5 height 5
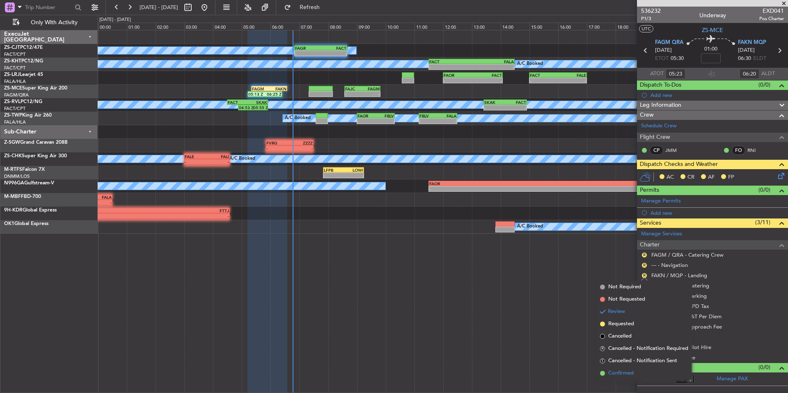
click at [632, 372] on span "Confirmed" at bounding box center [621, 373] width 25 height 8
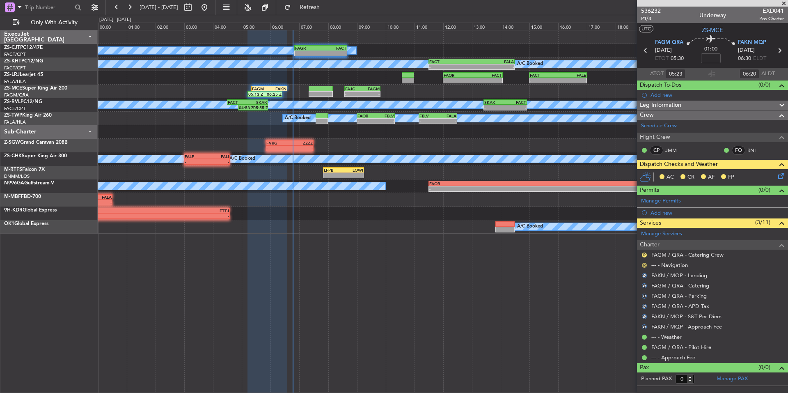
click at [642, 264] on button "R" at bounding box center [644, 265] width 5 height 5
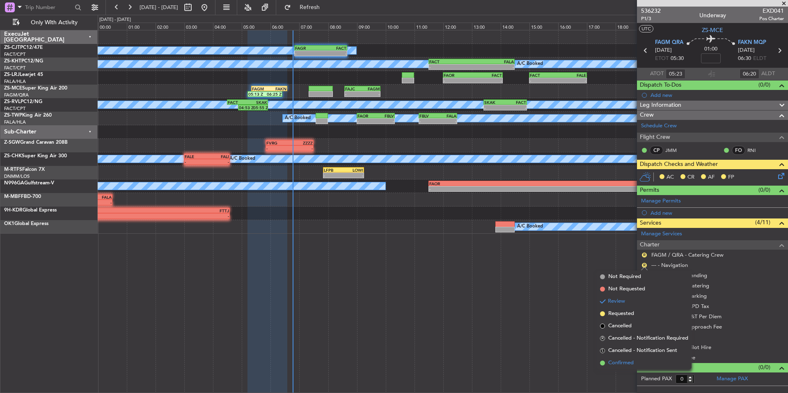
click at [637, 361] on li "Confirmed" at bounding box center [644, 363] width 95 height 12
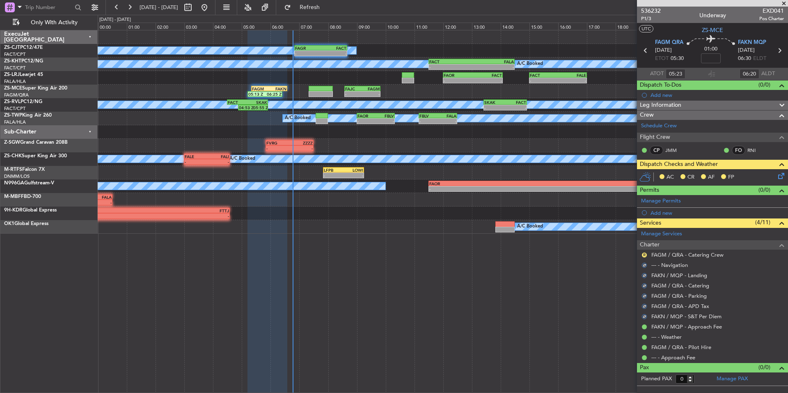
click at [643, 252] on div "R" at bounding box center [644, 255] width 7 height 7
click at [643, 253] on button "R" at bounding box center [644, 255] width 5 height 5
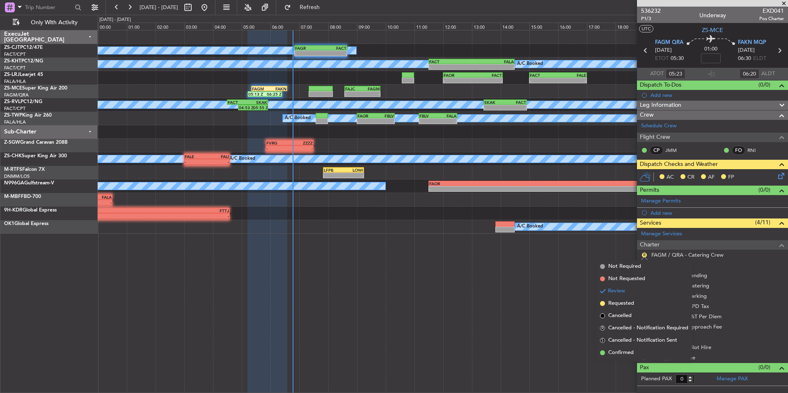
click at [634, 351] on span "Confirmed" at bounding box center [621, 353] width 25 height 8
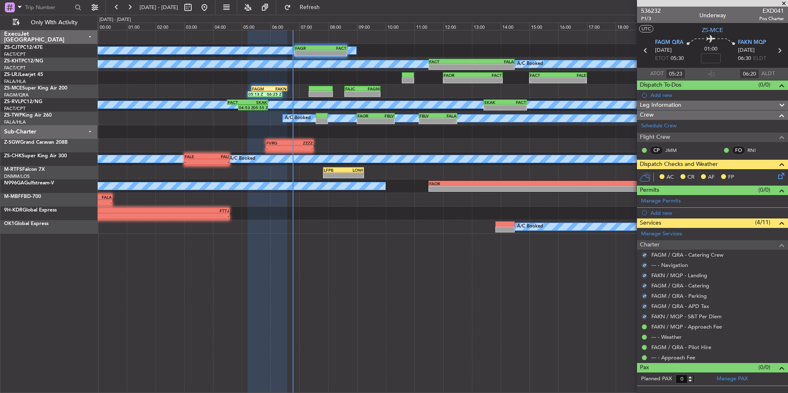
click at [780, 178] on icon at bounding box center [780, 174] width 7 height 7
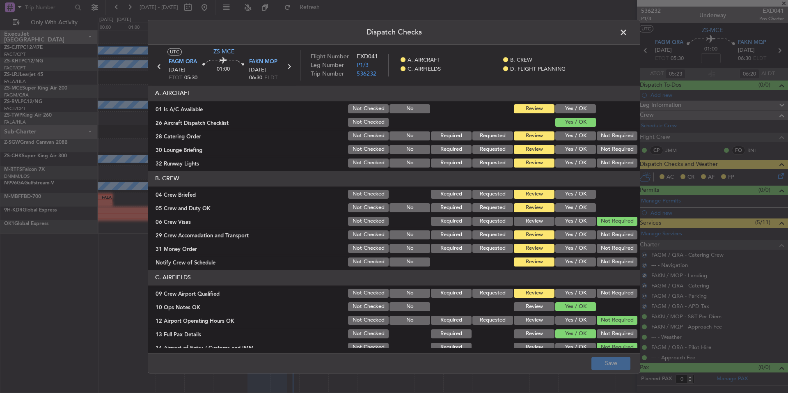
click at [586, 107] on button "Yes / OK" at bounding box center [576, 108] width 41 height 9
drag, startPoint x: 609, startPoint y: 135, endPoint x: 619, endPoint y: 155, distance: 22.2
click at [609, 137] on button "Not Required" at bounding box center [617, 135] width 41 height 9
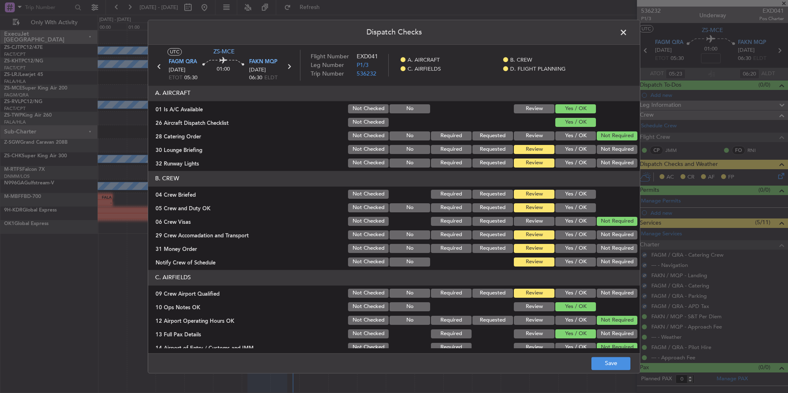
drag, startPoint x: 619, startPoint y: 155, endPoint x: 618, endPoint y: 166, distance: 11.1
click at [619, 157] on section "A. AIRCRAFT 01 Is A/C Available Not Checked No Review Yes / OK 26 Aircraft Disp…" at bounding box center [394, 126] width 492 height 83
click at [620, 164] on button "Not Required" at bounding box center [617, 162] width 41 height 9
click at [614, 143] on section "A. AIRCRAFT 01 Is A/C Available Not Checked No Review Yes / OK 26 Aircraft Disp…" at bounding box center [394, 126] width 492 height 83
click at [612, 149] on button "Not Required" at bounding box center [617, 149] width 41 height 9
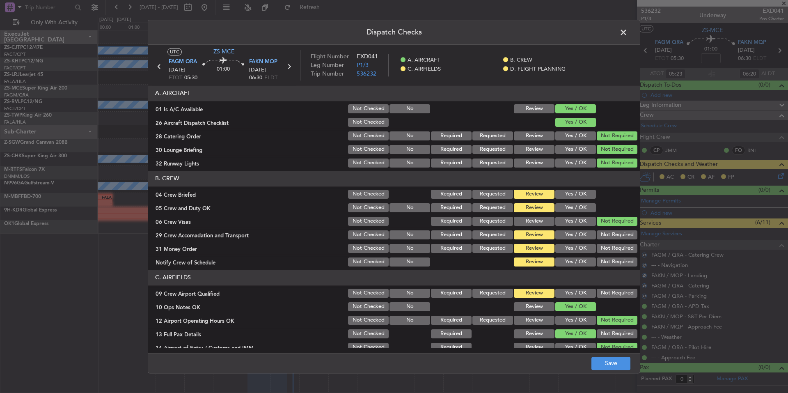
drag, startPoint x: 585, startPoint y: 193, endPoint x: 585, endPoint y: 203, distance: 9.9
click at [585, 195] on button "Yes / OK" at bounding box center [576, 194] width 41 height 9
click at [584, 205] on button "Yes / OK" at bounding box center [576, 207] width 41 height 9
drag, startPoint x: 600, startPoint y: 227, endPoint x: 604, endPoint y: 236, distance: 9.6
click at [602, 230] on section "B. CREW 04 Crew Briefed Not Checked Required Requested Review Yes / OK 05 Crew …" at bounding box center [394, 219] width 492 height 97
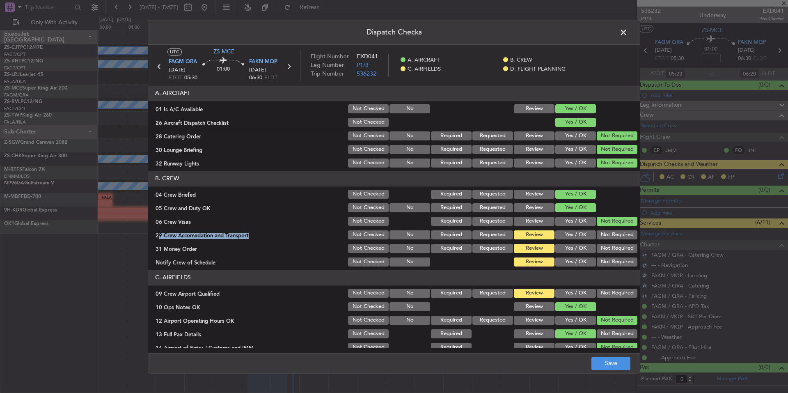
drag, startPoint x: 605, startPoint y: 241, endPoint x: 606, endPoint y: 246, distance: 4.6
click at [605, 243] on section "B. CREW 04 Crew Briefed Not Checked Required Requested Review Yes / OK 05 Crew …" at bounding box center [394, 219] width 492 height 97
click at [607, 250] on button "Not Required" at bounding box center [617, 248] width 41 height 9
drag, startPoint x: 609, startPoint y: 256, endPoint x: 611, endPoint y: 262, distance: 6.3
click at [610, 257] on div "Not Required" at bounding box center [616, 261] width 41 height 11
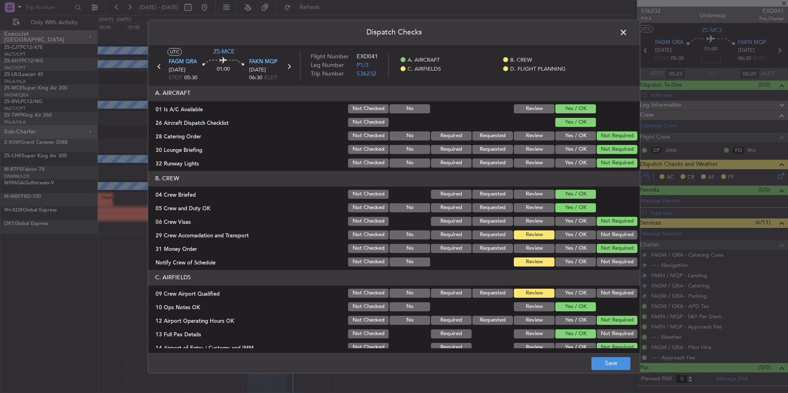
click at [611, 262] on button "Not Required" at bounding box center [617, 261] width 41 height 9
drag, startPoint x: 611, startPoint y: 251, endPoint x: 613, endPoint y: 234, distance: 16.5
click at [611, 248] on button "Not Required" at bounding box center [617, 248] width 41 height 9
click at [613, 234] on button "Not Required" at bounding box center [617, 234] width 41 height 9
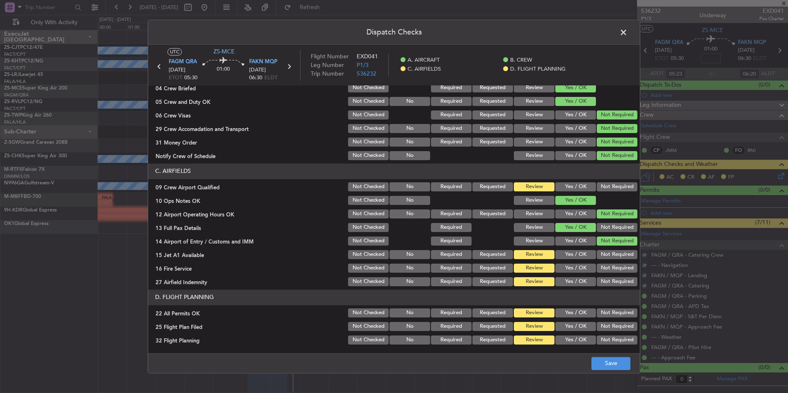
click at [613, 187] on button "Not Required" at bounding box center [617, 186] width 41 height 9
drag, startPoint x: 603, startPoint y: 254, endPoint x: 605, endPoint y: 269, distance: 14.5
click at [603, 258] on button "Not Required" at bounding box center [617, 254] width 41 height 9
drag, startPoint x: 605, startPoint y: 269, endPoint x: 608, endPoint y: 279, distance: 10.7
click at [605, 270] on button "Not Required" at bounding box center [617, 268] width 41 height 9
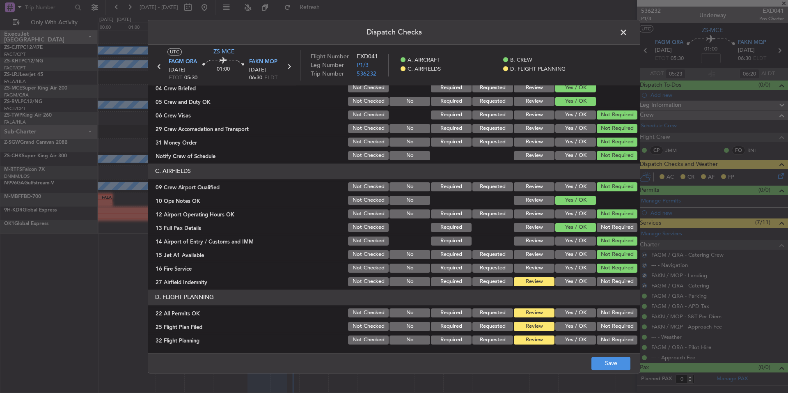
click at [608, 279] on button "Not Required" at bounding box center [617, 281] width 41 height 9
click at [608, 284] on button "Not Required" at bounding box center [617, 281] width 41 height 9
click at [614, 311] on button "Not Required" at bounding box center [617, 312] width 41 height 9
click at [581, 324] on button "Yes / OK" at bounding box center [576, 326] width 41 height 9
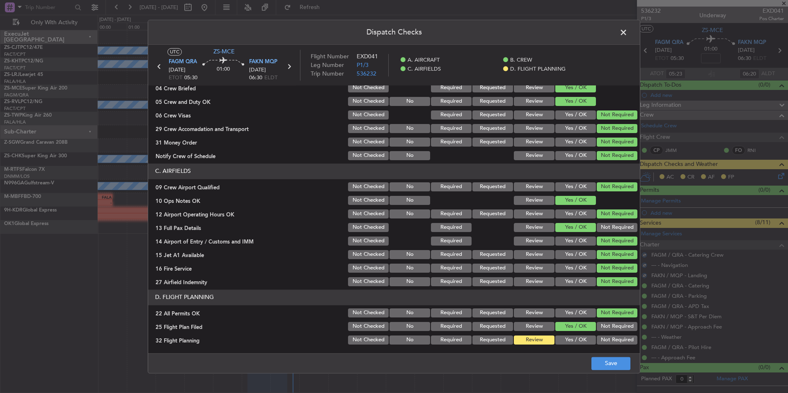
click at [580, 339] on button "Yes / OK" at bounding box center [576, 339] width 41 height 9
click at [580, 344] on button "Yes / OK" at bounding box center [576, 339] width 41 height 9
click at [614, 379] on div "Dispatch Checks UTC ZS-MCE FAGM QRA [DATE] ETOT 05:30 01:00 FAKN MQP [DATE] 06:…" at bounding box center [394, 196] width 788 height 393
click at [613, 373] on div "Dispatch Checks UTC ZS-MCE FAGM QRA [DATE] ETOT 05:30 01:00 FAKN MQP [DATE] 06:…" at bounding box center [394, 197] width 493 height 354
click at [614, 365] on button "Save" at bounding box center [611, 363] width 39 height 13
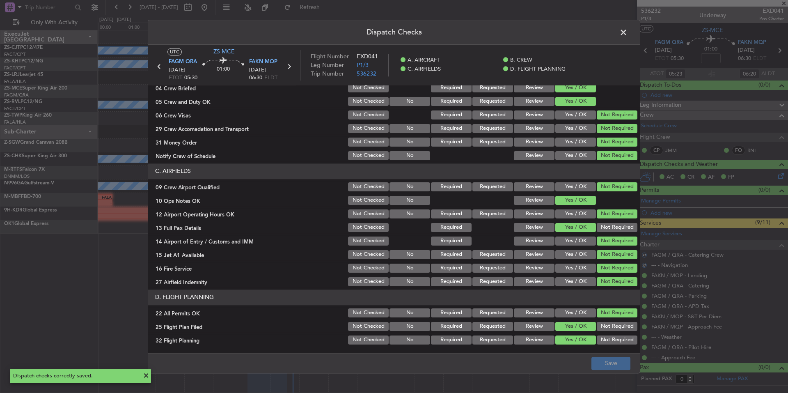
click at [628, 30] on span at bounding box center [628, 34] width 0 height 16
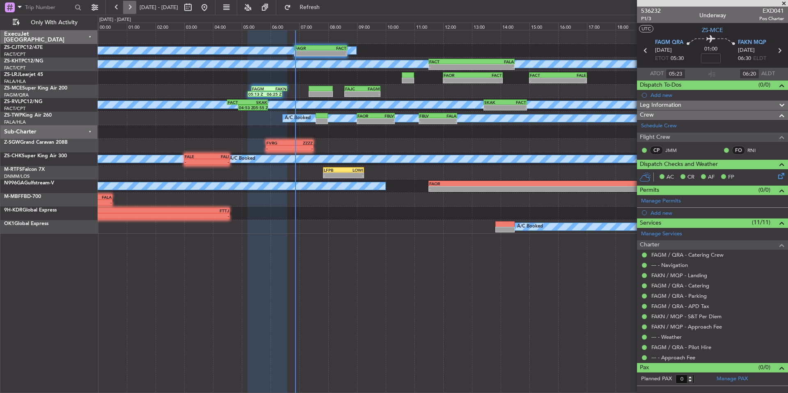
click at [129, 3] on button at bounding box center [129, 7] width 13 height 13
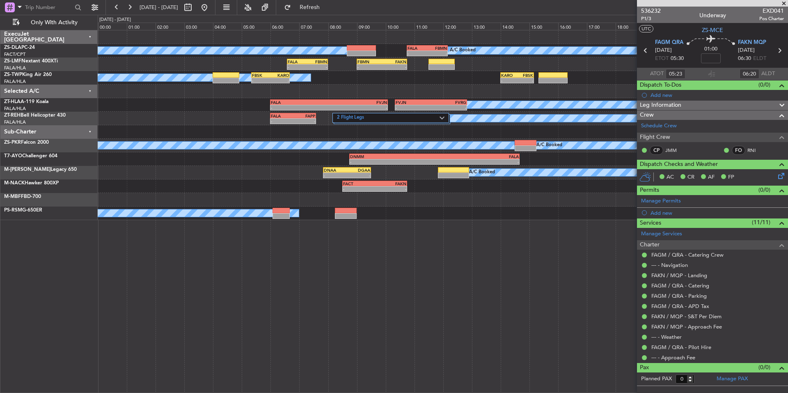
click at [783, 4] on span at bounding box center [784, 3] width 8 height 7
